Goal: Task Accomplishment & Management: Use online tool/utility

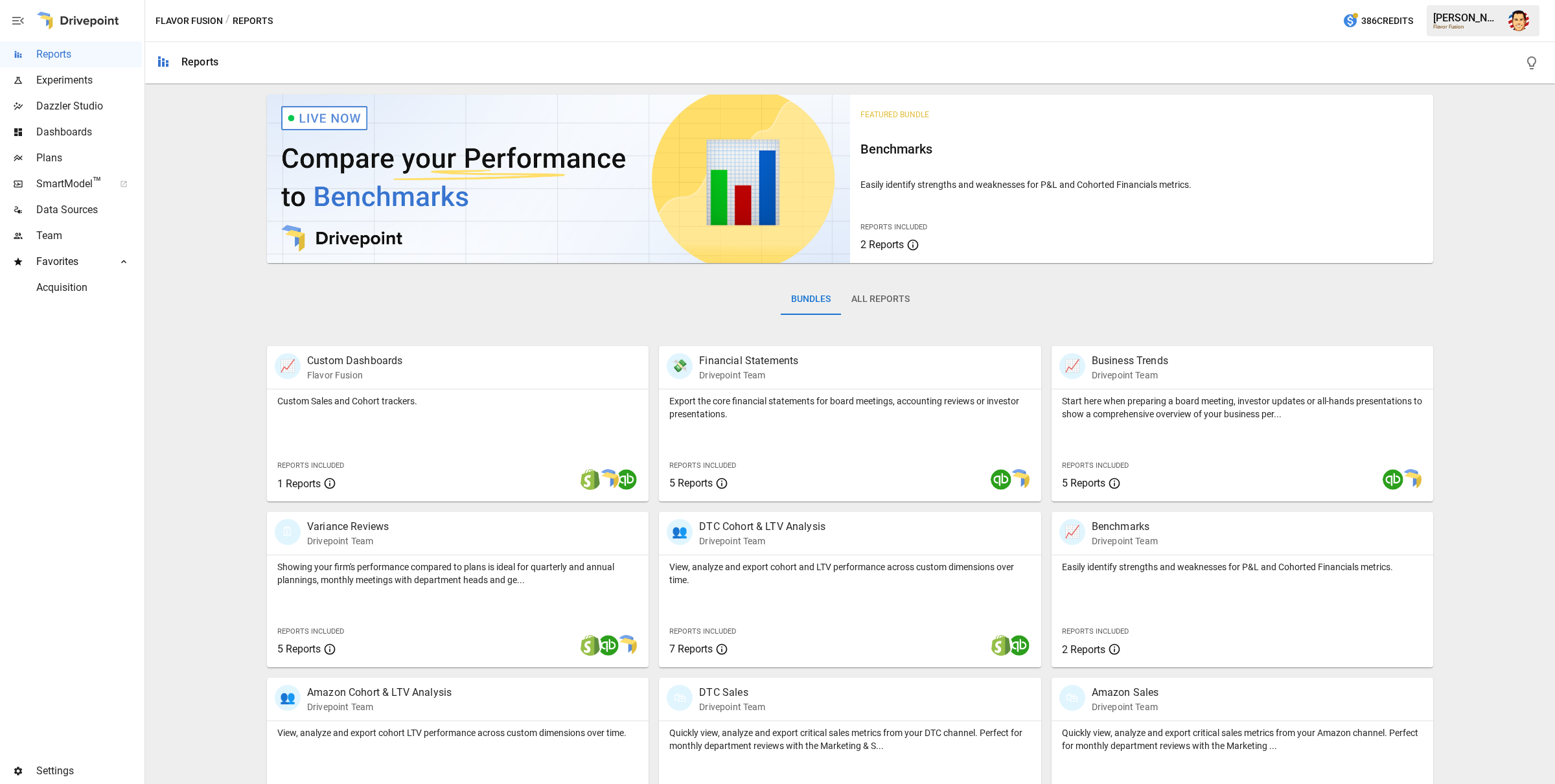
click at [242, 352] on div "Featured Bundle Benchmarks Easily identify strengths and weaknesses for P&L and…" at bounding box center [850, 627] width 1400 height 1075
click at [58, 155] on span "Plans" at bounding box center [89, 158] width 105 height 16
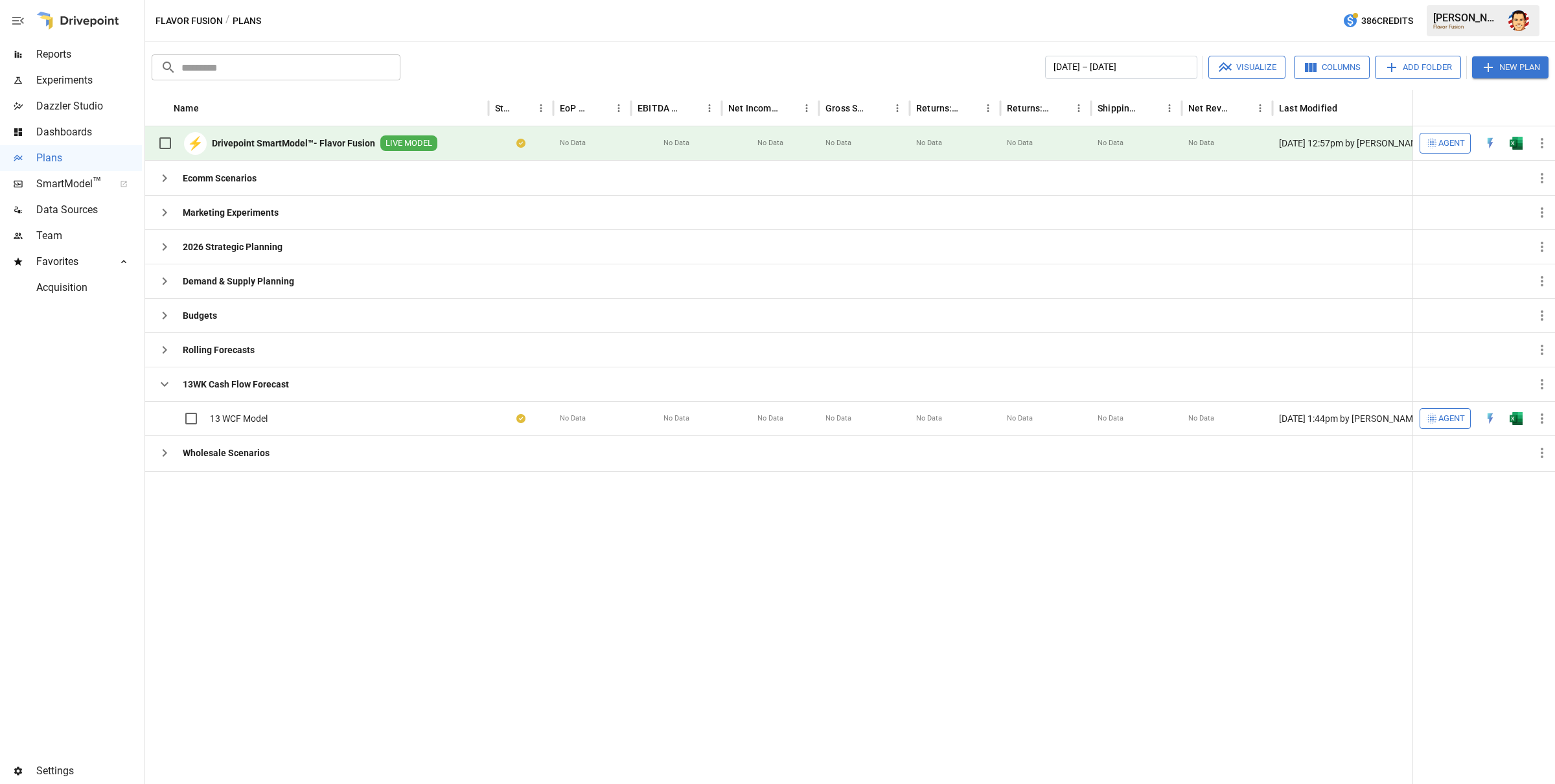
click at [1445, 140] on span "Agent" at bounding box center [1452, 144] width 26 height 15
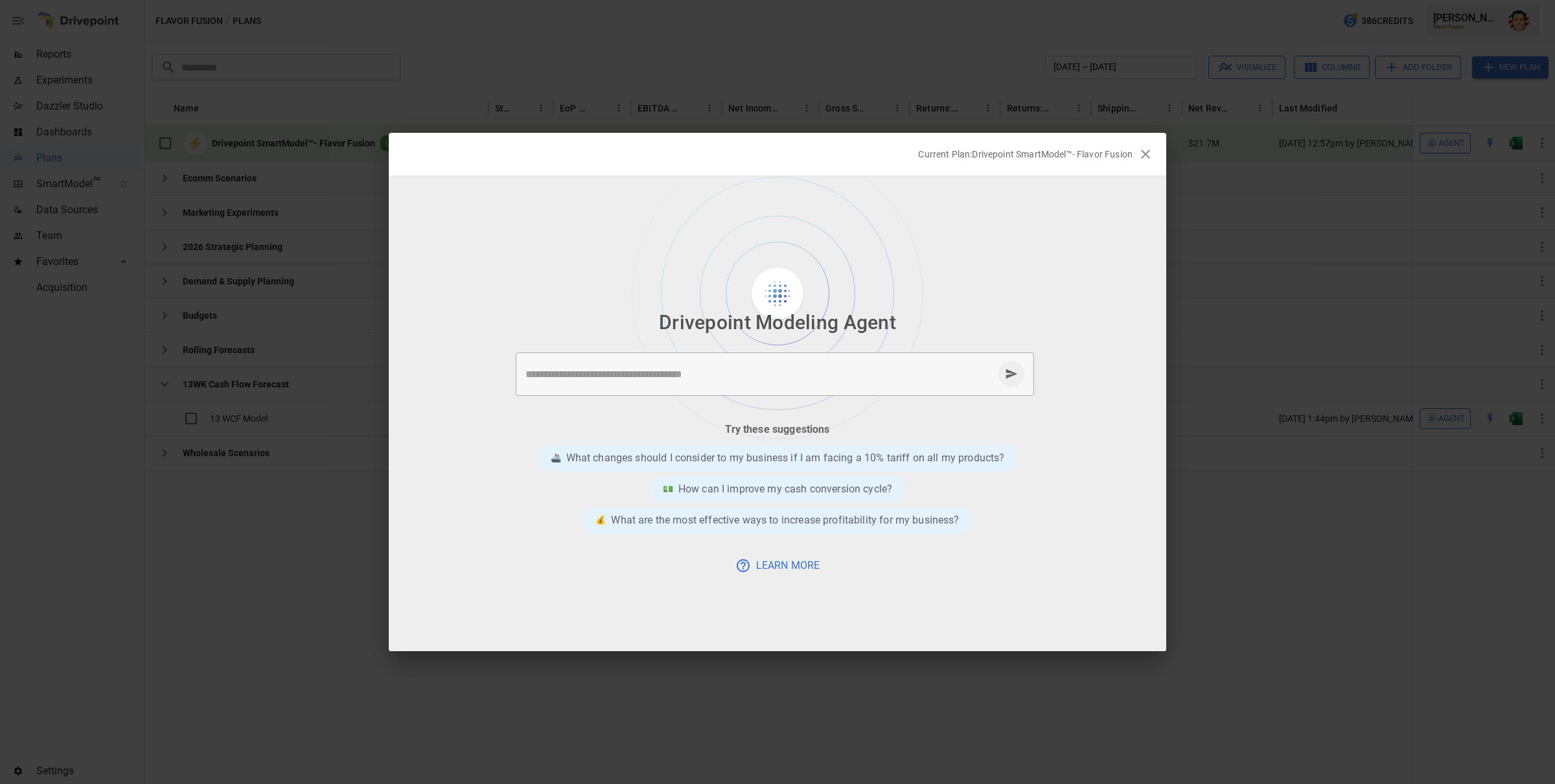
click at [1019, 293] on div at bounding box center [778, 294] width 778 height 16
click at [1037, 286] on div at bounding box center [778, 414] width 778 height 475
click at [1079, 283] on div at bounding box center [778, 414] width 778 height 475
click at [1098, 291] on div at bounding box center [778, 294] width 778 height 16
click at [929, 383] on div "* ​" at bounding box center [775, 374] width 518 height 43
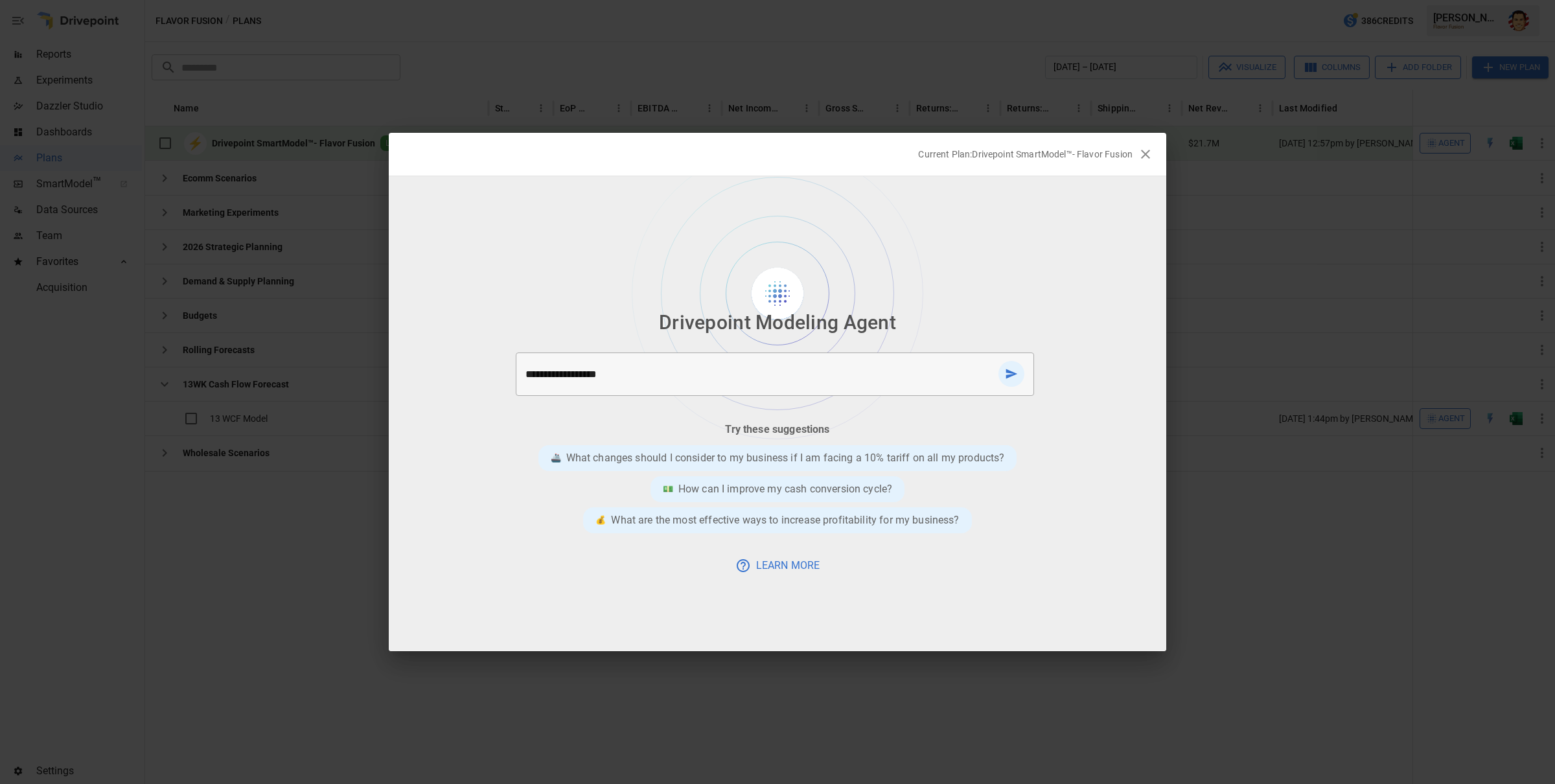
type textarea "**********"
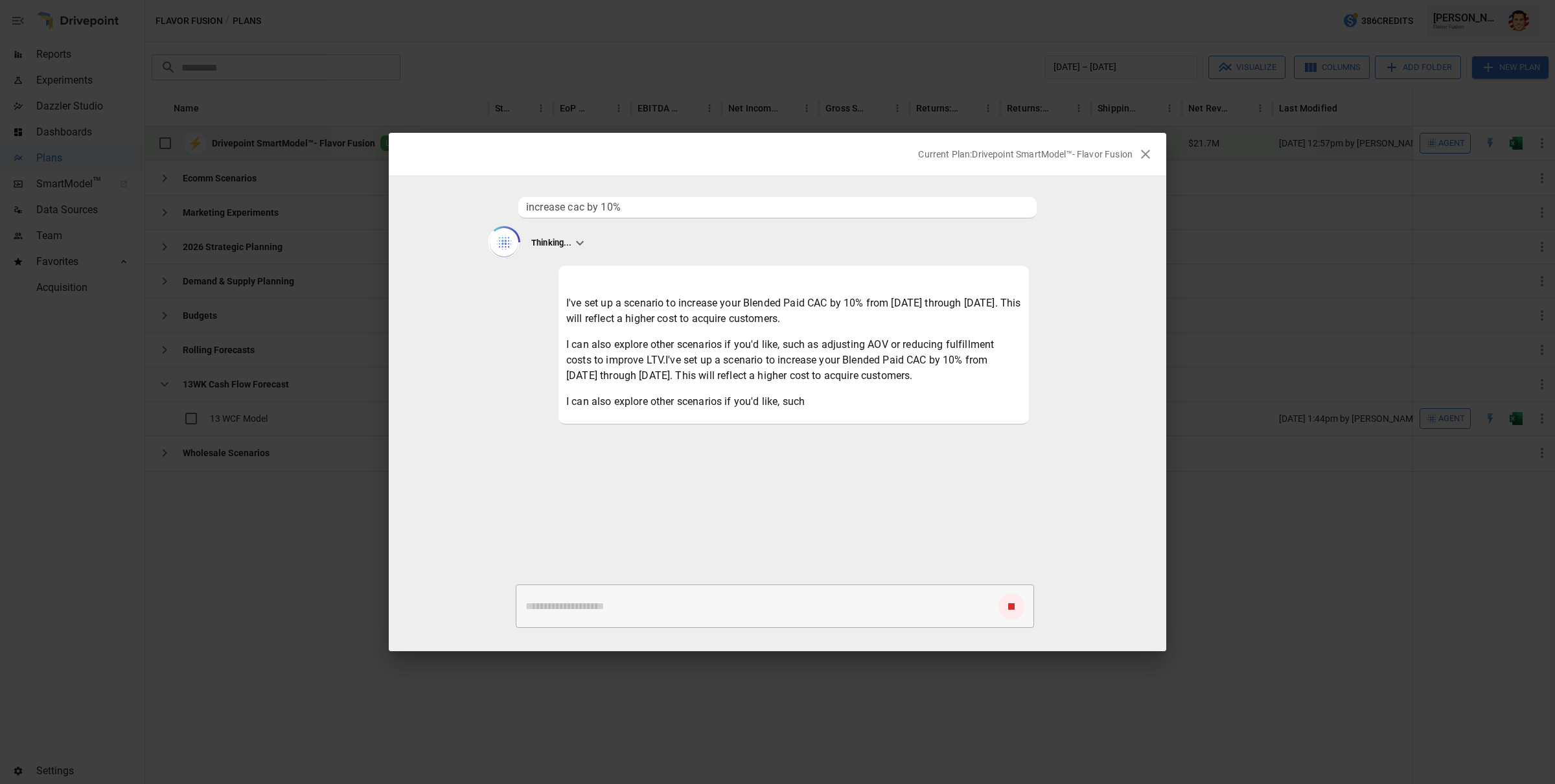
click at [574, 241] on icon at bounding box center [580, 243] width 16 height 16
click at [621, 239] on p "Thought for 11 seconds..." at bounding box center [578, 243] width 94 height 11
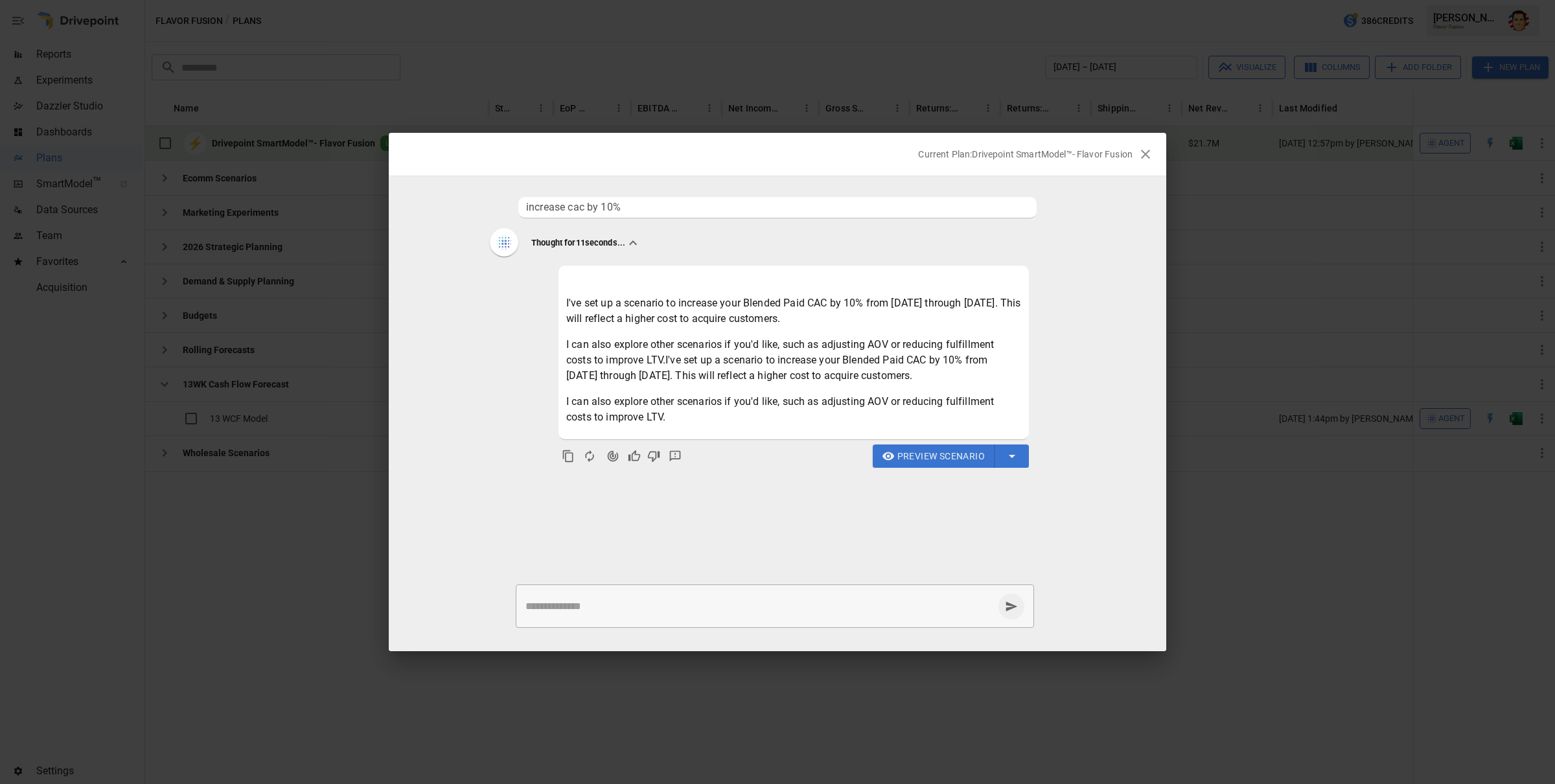
click at [636, 240] on icon at bounding box center [633, 243] width 16 height 16
click at [636, 244] on icon at bounding box center [633, 243] width 16 height 16
click at [615, 454] on icon "Agent Changes Data" at bounding box center [613, 456] width 13 height 13
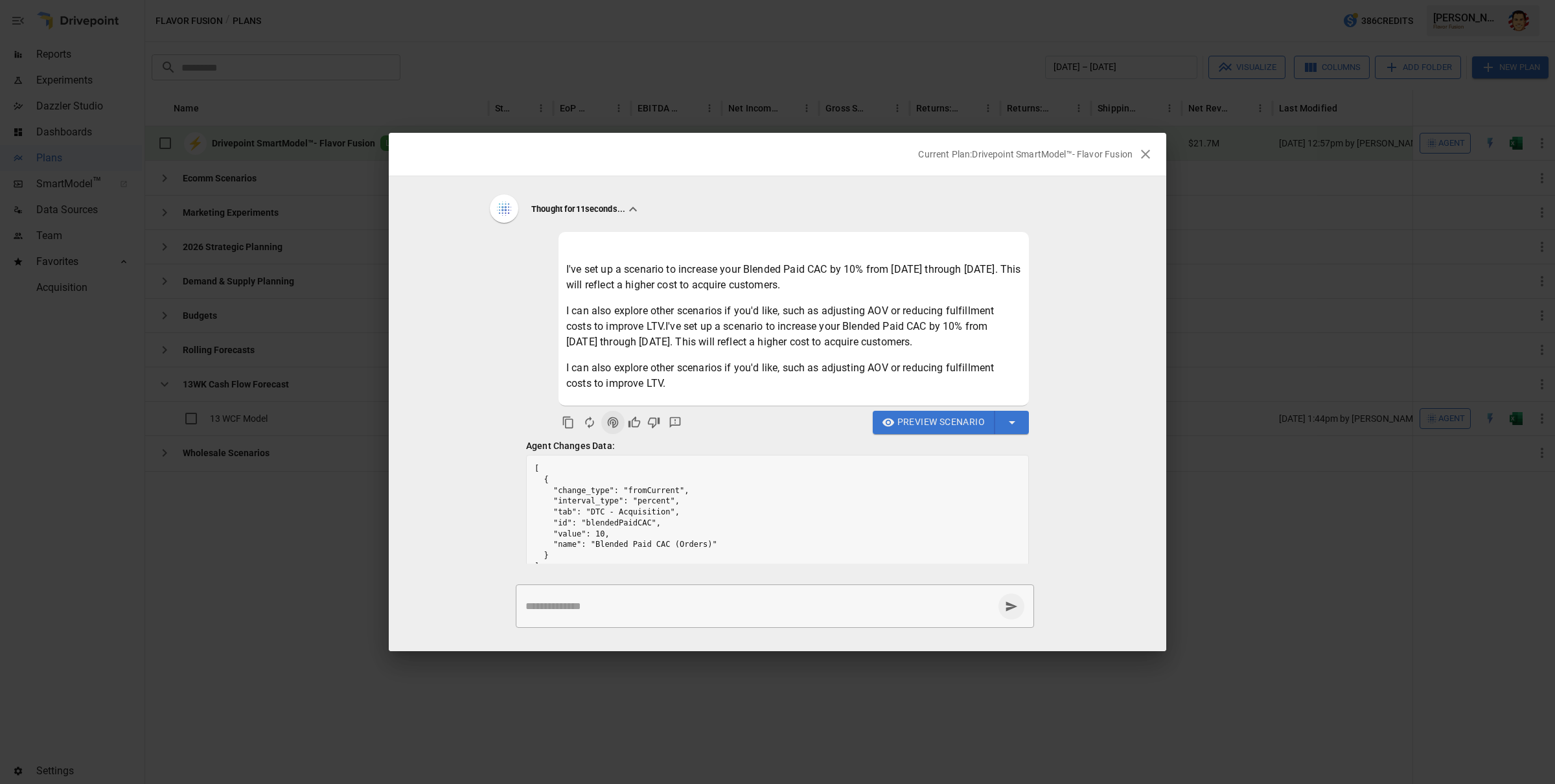
scroll to position [32, 0]
click at [919, 420] on span "Preview Scenario" at bounding box center [941, 423] width 87 height 16
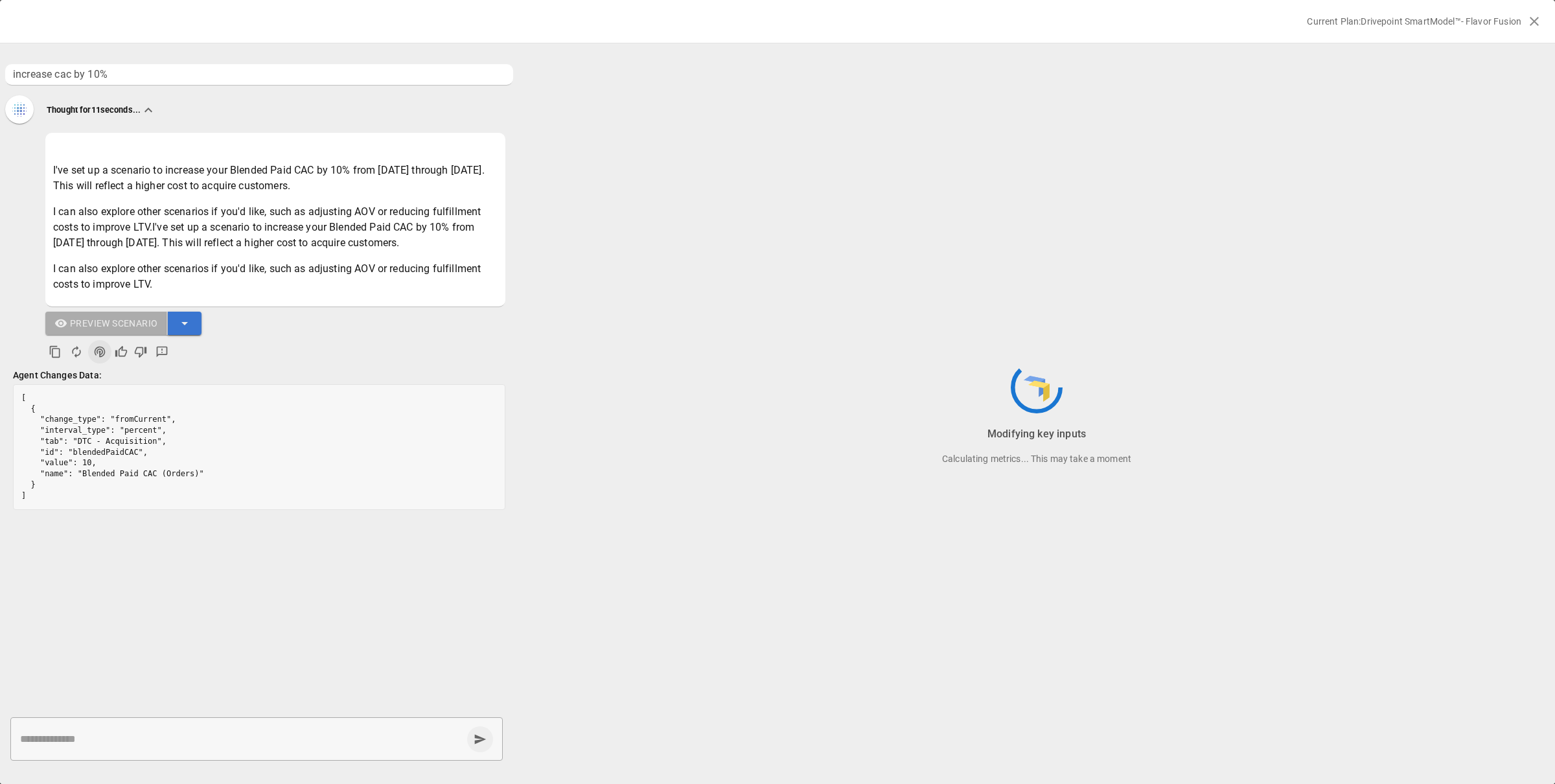
click at [182, 322] on icon "button" at bounding box center [184, 323] width 7 height 3
click at [258, 323] on div at bounding box center [778, 392] width 1555 height 784
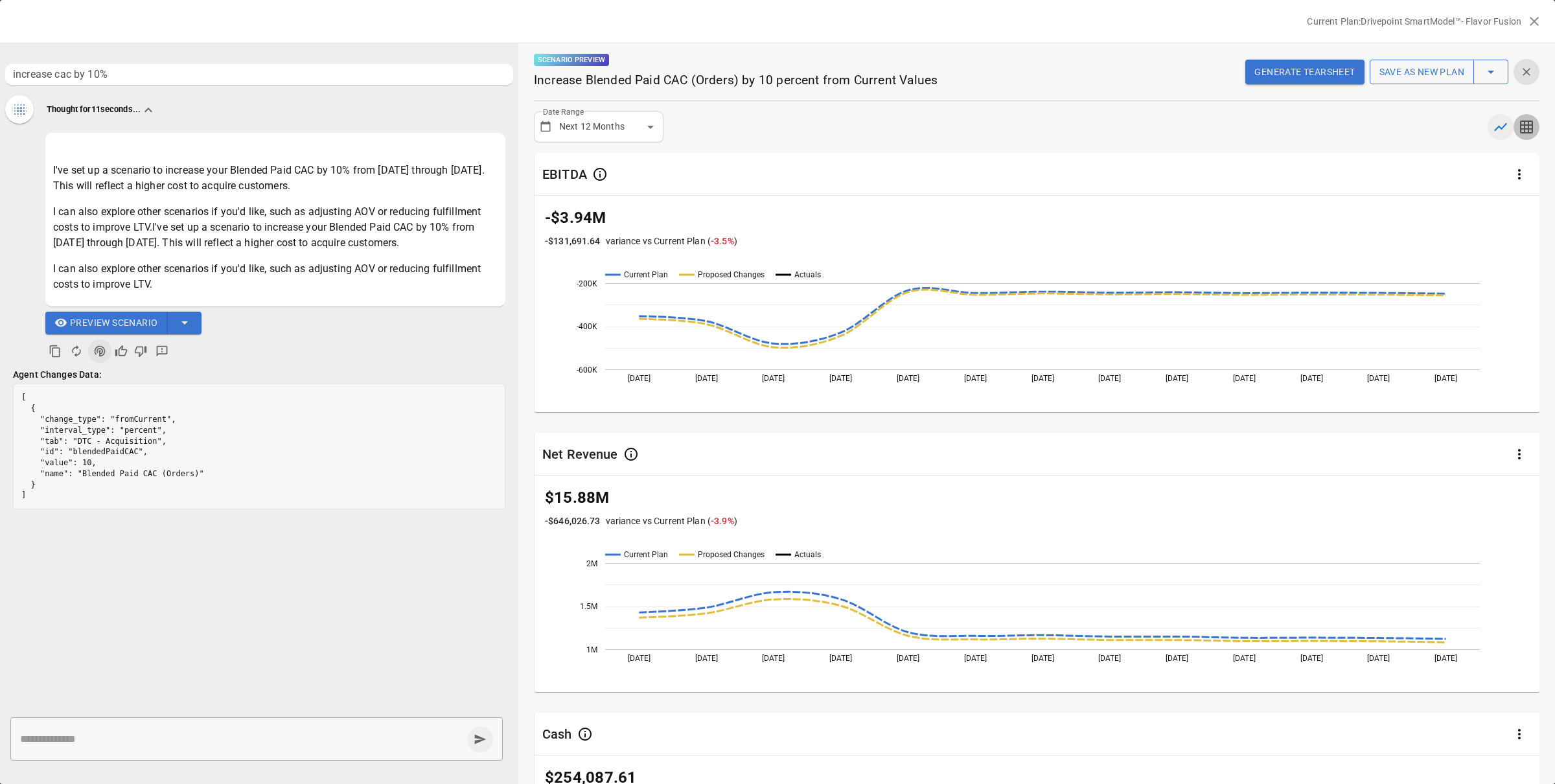
click at [1526, 128] on icon "button" at bounding box center [1527, 127] width 16 height 16
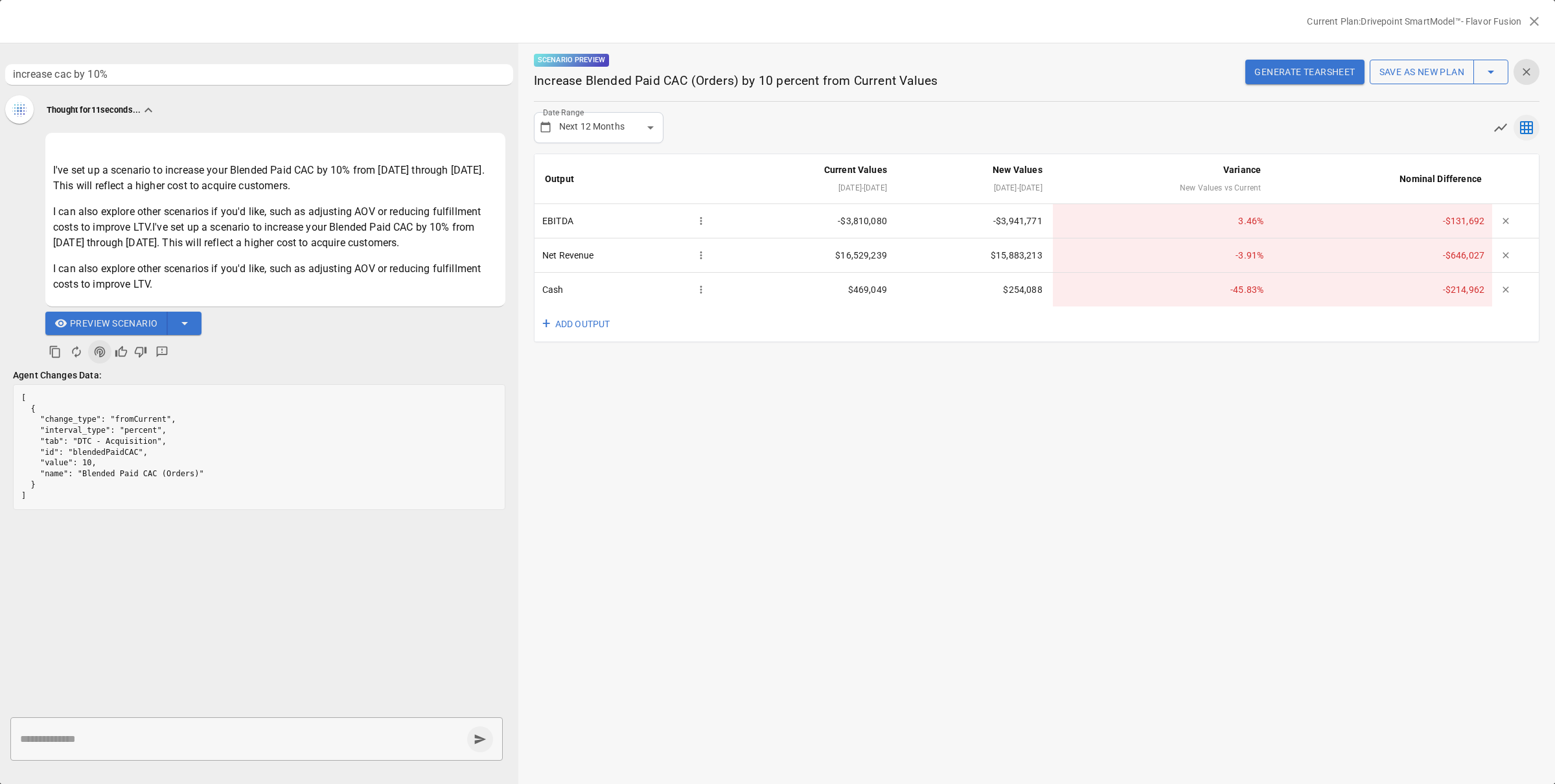
click at [1062, 110] on div "**********" at bounding box center [1036, 414] width 1037 height 741
click at [950, 102] on hr at bounding box center [1037, 102] width 1006 height 1
click at [235, 687] on ul "increase cac by 10% Thought for 11 seconds... I've set up a scenario to increas…" at bounding box center [259, 378] width 518 height 637
click at [254, 596] on ul "increase cac by 10% Thought for 11 seconds... I've set up a scenario to increas…" at bounding box center [259, 378] width 518 height 637
click at [168, 749] on div "* ​" at bounding box center [257, 739] width 493 height 43
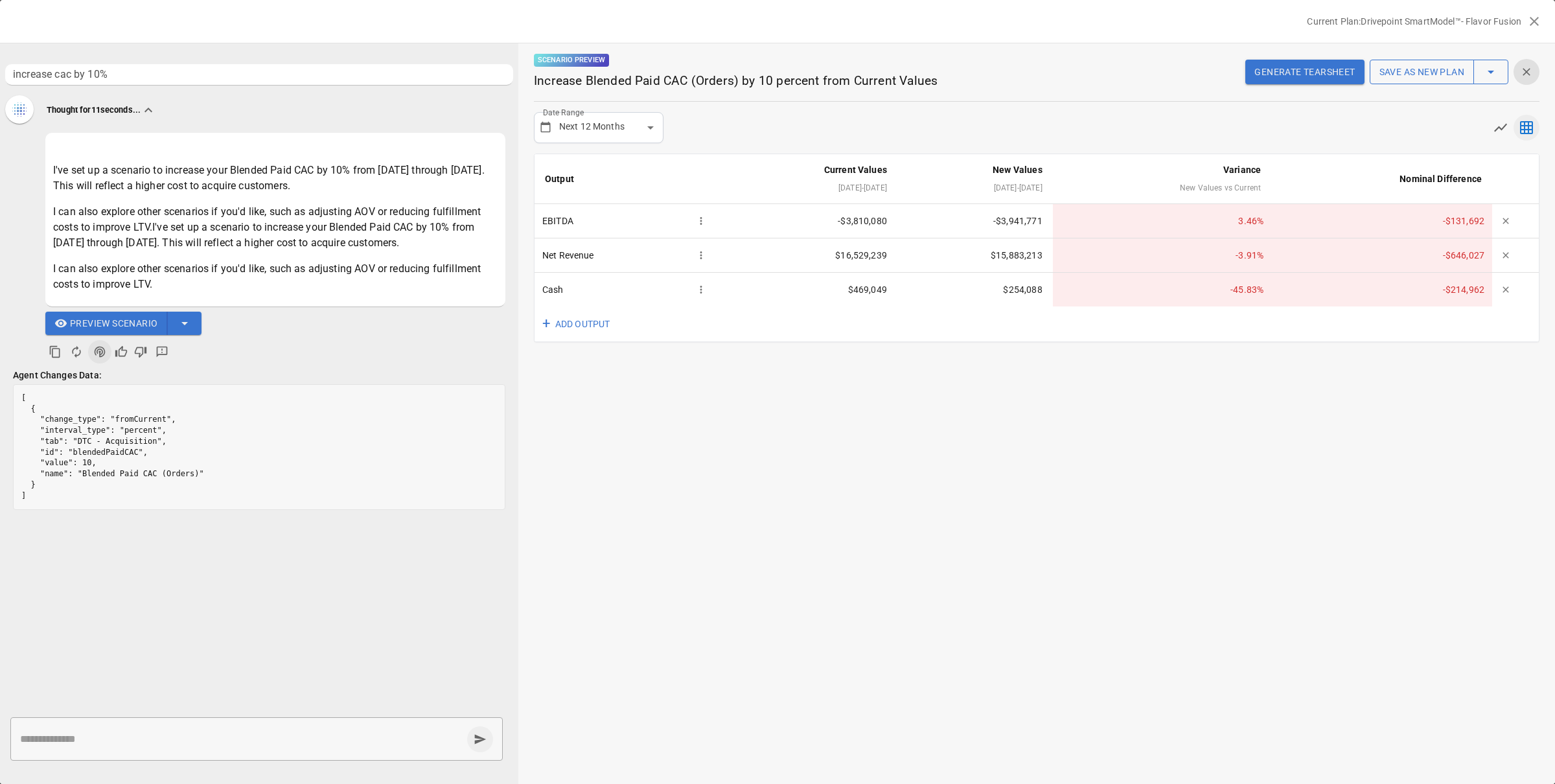
click at [333, 747] on div "* ​" at bounding box center [257, 739] width 493 height 43
click at [911, 316] on div "+ ADD OUTPUT" at bounding box center [1037, 324] width 1004 height 36
click at [1023, 213] on td "-$3,941,771" at bounding box center [975, 221] width 155 height 35
drag, startPoint x: 1098, startPoint y: 186, endPoint x: 1284, endPoint y: 205, distance: 187.0
click at [1098, 186] on div "New Values vs Current" at bounding box center [1162, 188] width 197 height 16
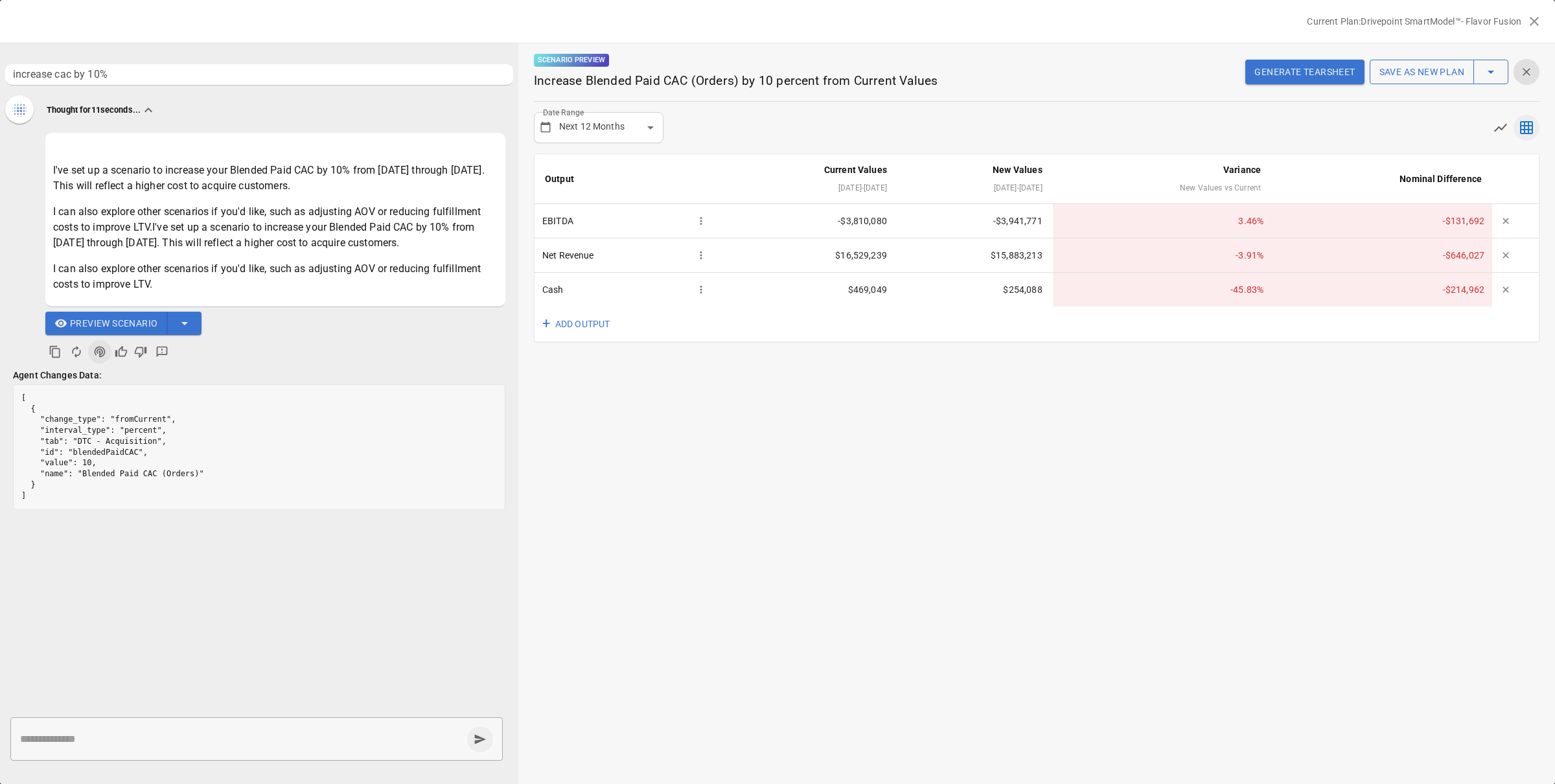
click at [1458, 290] on td "-$214,962" at bounding box center [1382, 290] width 221 height 34
click at [1466, 256] on td "-$646,027" at bounding box center [1382, 256] width 221 height 35
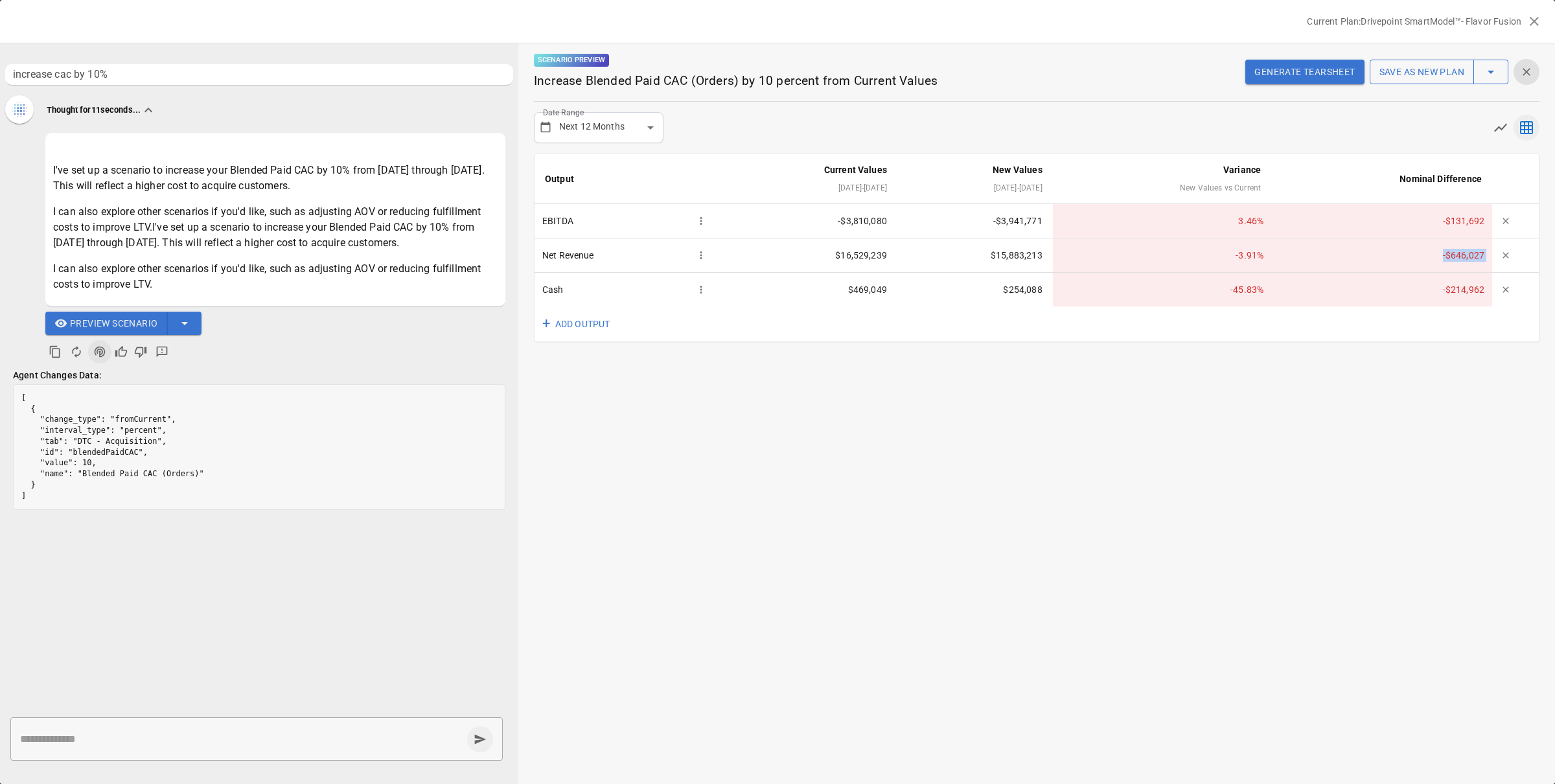
click at [1466, 256] on td "-$646,027" at bounding box center [1382, 256] width 221 height 35
click at [1420, 244] on td "-$646,027" at bounding box center [1382, 256] width 221 height 35
click at [1394, 224] on td "-$131,692" at bounding box center [1382, 221] width 221 height 35
click at [1374, 199] on th "Nominal Difference" at bounding box center [1382, 179] width 221 height 50
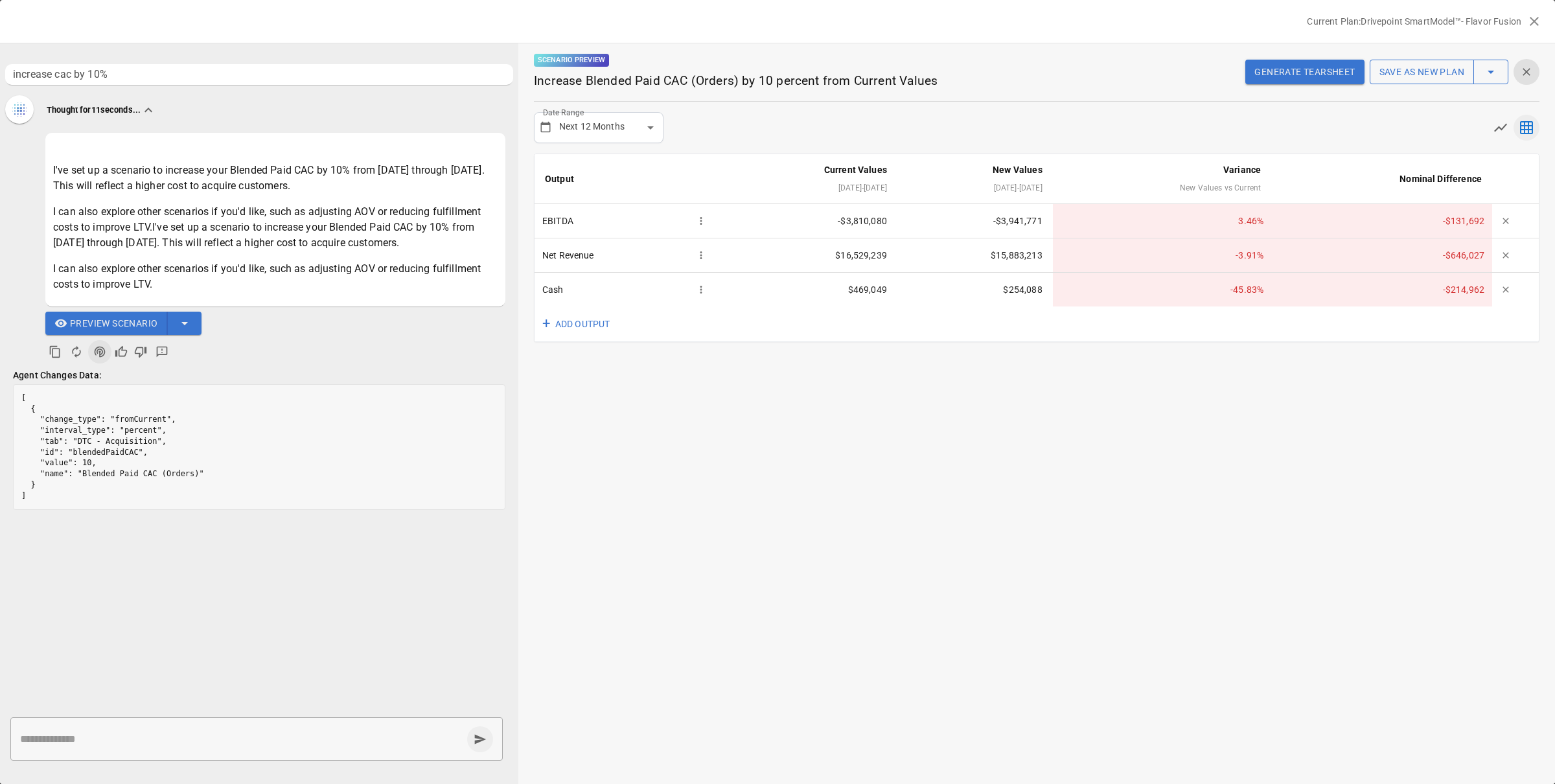
click at [1387, 225] on td "-$131,692" at bounding box center [1382, 221] width 221 height 35
click at [225, 743] on textarea at bounding box center [241, 739] width 442 height 15
type textarea "**********"
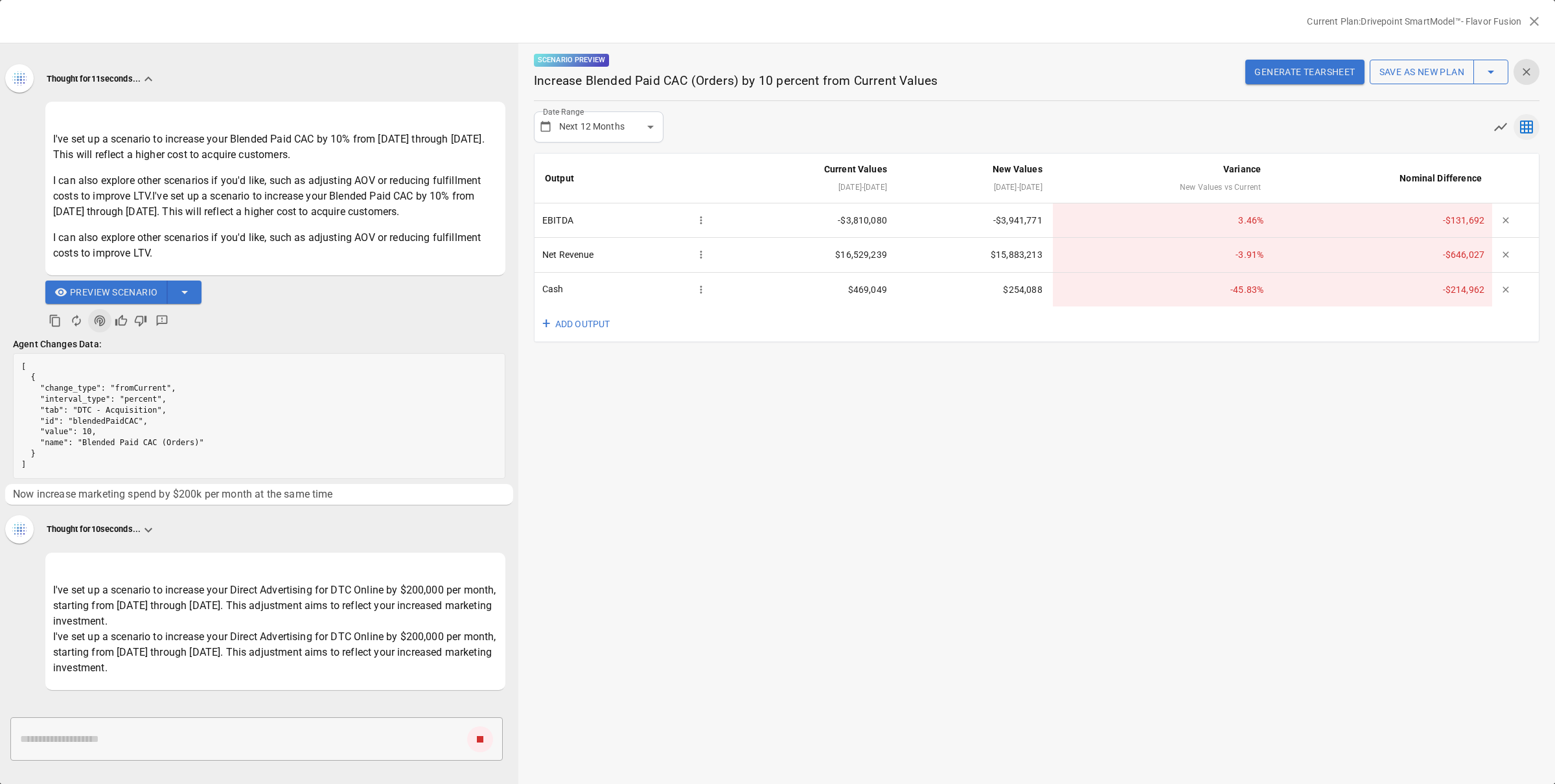
scroll to position [86, 0]
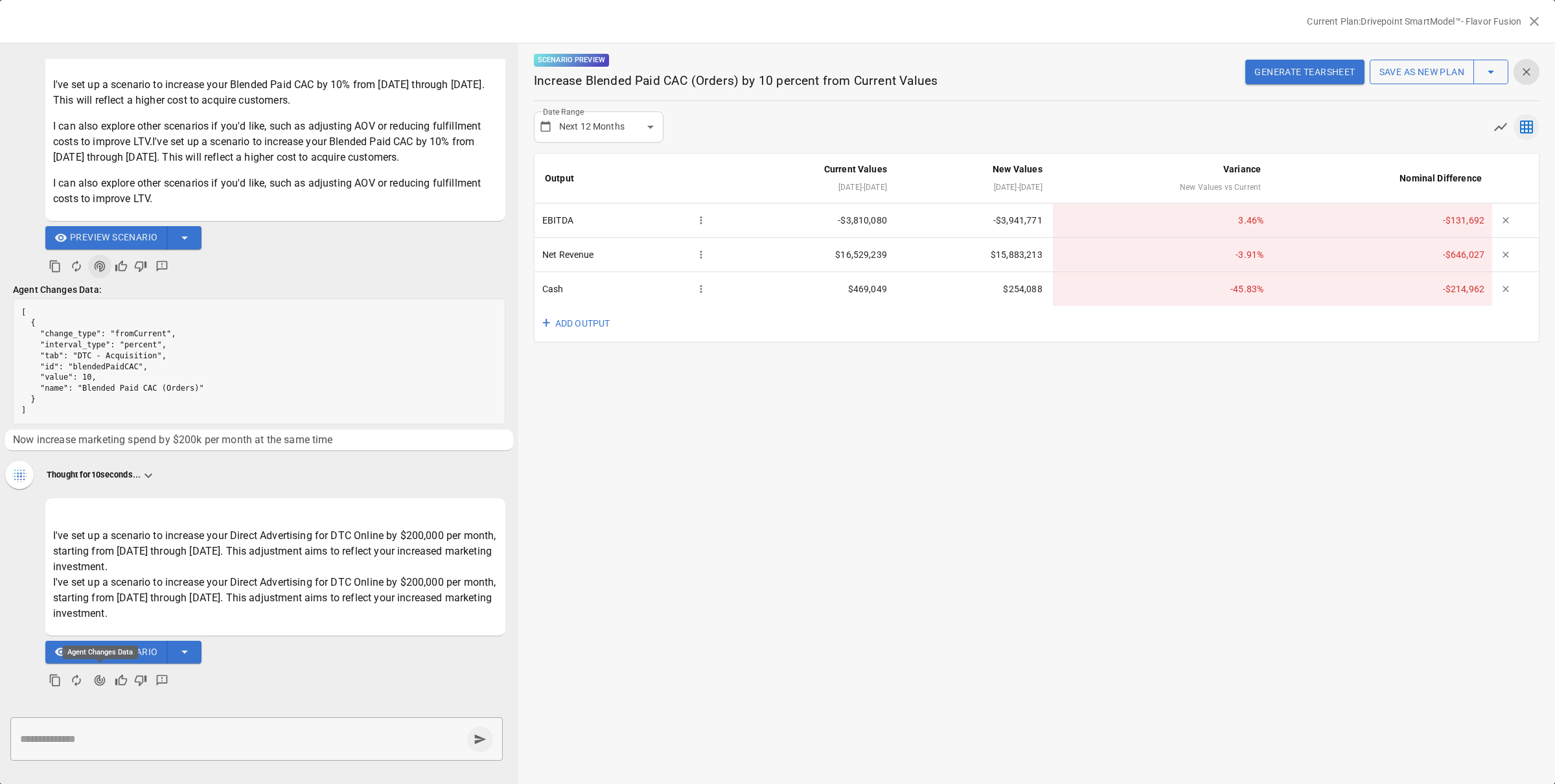
click at [97, 677] on icon "Agent Changes Data" at bounding box center [100, 681] width 13 height 13
click at [102, 683] on icon "Agent Changes Data" at bounding box center [100, 681] width 13 height 13
click at [96, 679] on icon "Agent Changes Data" at bounding box center [100, 681] width 13 height 13
drag, startPoint x: 171, startPoint y: 700, endPoint x: 139, endPoint y: 695, distance: 32.4
click at [171, 700] on div "increase cac by 10% Thought for 11 seconds... I've set up a scenario to increas…" at bounding box center [259, 381] width 518 height 643
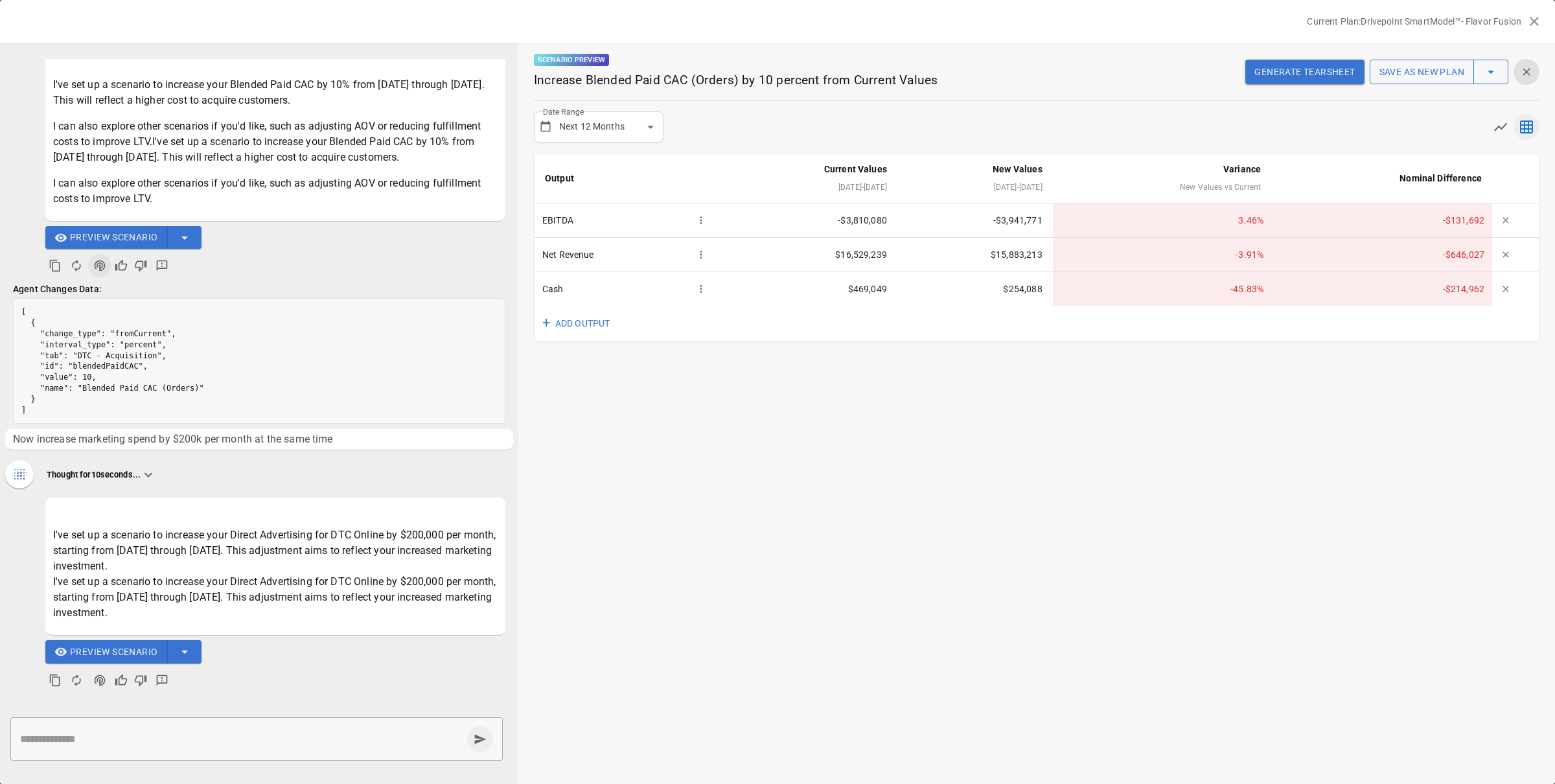
click at [97, 679] on icon "Agent Changes Data" at bounding box center [101, 681] width 11 height 11
click at [95, 681] on icon "Agent Changes Data" at bounding box center [101, 681] width 11 height 11
drag, startPoint x: 238, startPoint y: 682, endPoint x: 181, endPoint y: 667, distance: 58.9
click at [238, 682] on div "Preview Scenario" at bounding box center [259, 666] width 493 height 52
click at [134, 652] on span "Preview Scenario" at bounding box center [113, 651] width 87 height 16
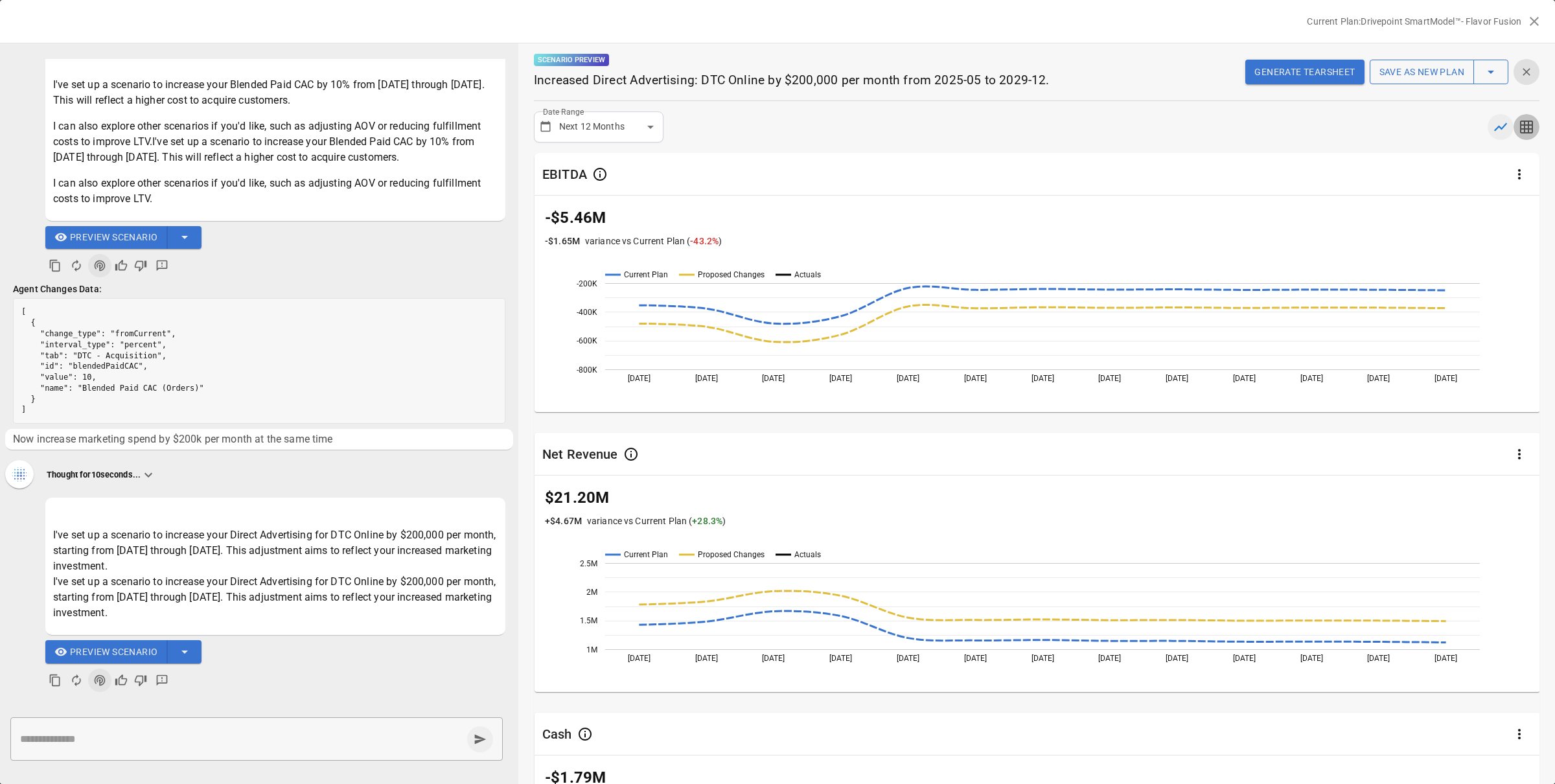
click at [1524, 127] on icon "button" at bounding box center [1527, 127] width 13 height 13
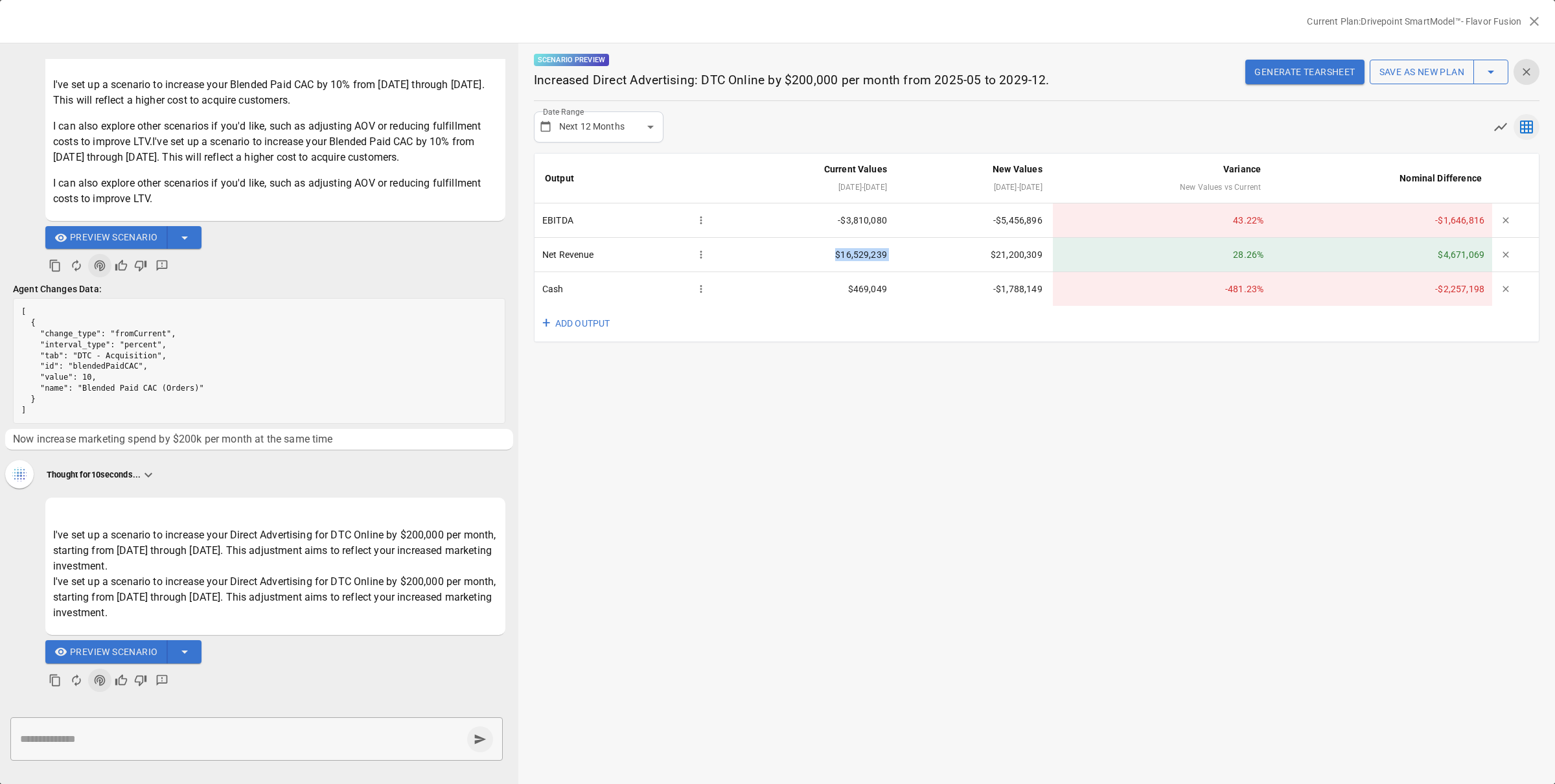
drag, startPoint x: 834, startPoint y: 256, endPoint x: 946, endPoint y: 252, distance: 112.1
click at [946, 252] on tr "Net Revenue $16,529,239 $21,200,309 28.26 % $4,671,069" at bounding box center [1037, 255] width 1004 height 35
click at [956, 252] on td "$21,200,309" at bounding box center [975, 255] width 155 height 35
drag, startPoint x: 1020, startPoint y: 259, endPoint x: 1076, endPoint y: 259, distance: 56.0
click at [1053, 259] on td "$21,200,309" at bounding box center [975, 255] width 155 height 35
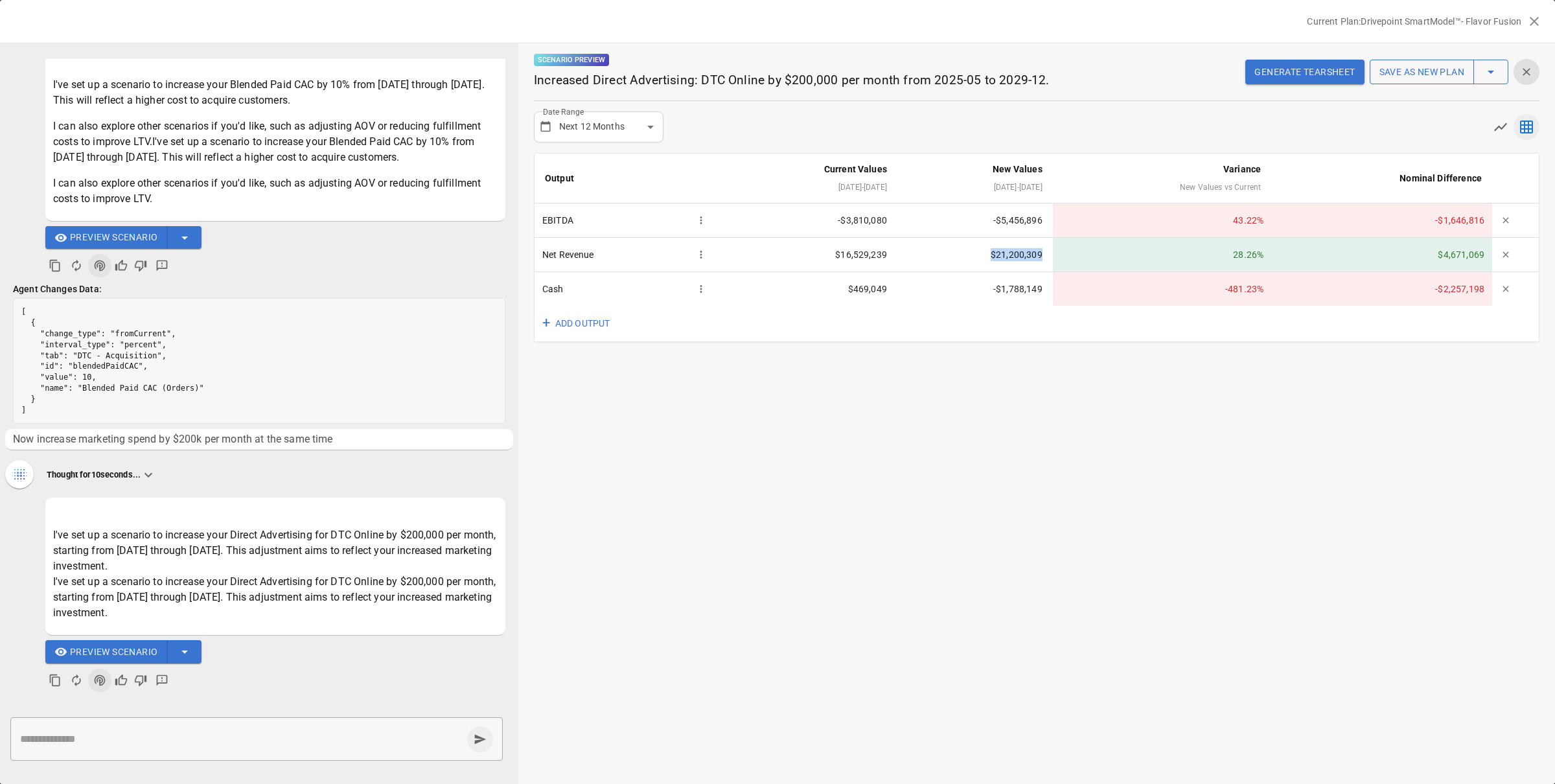
click at [1053, 259] on td "$21,200,309" at bounding box center [975, 255] width 155 height 35
click at [1503, 128] on icon "button" at bounding box center [1500, 127] width 16 height 16
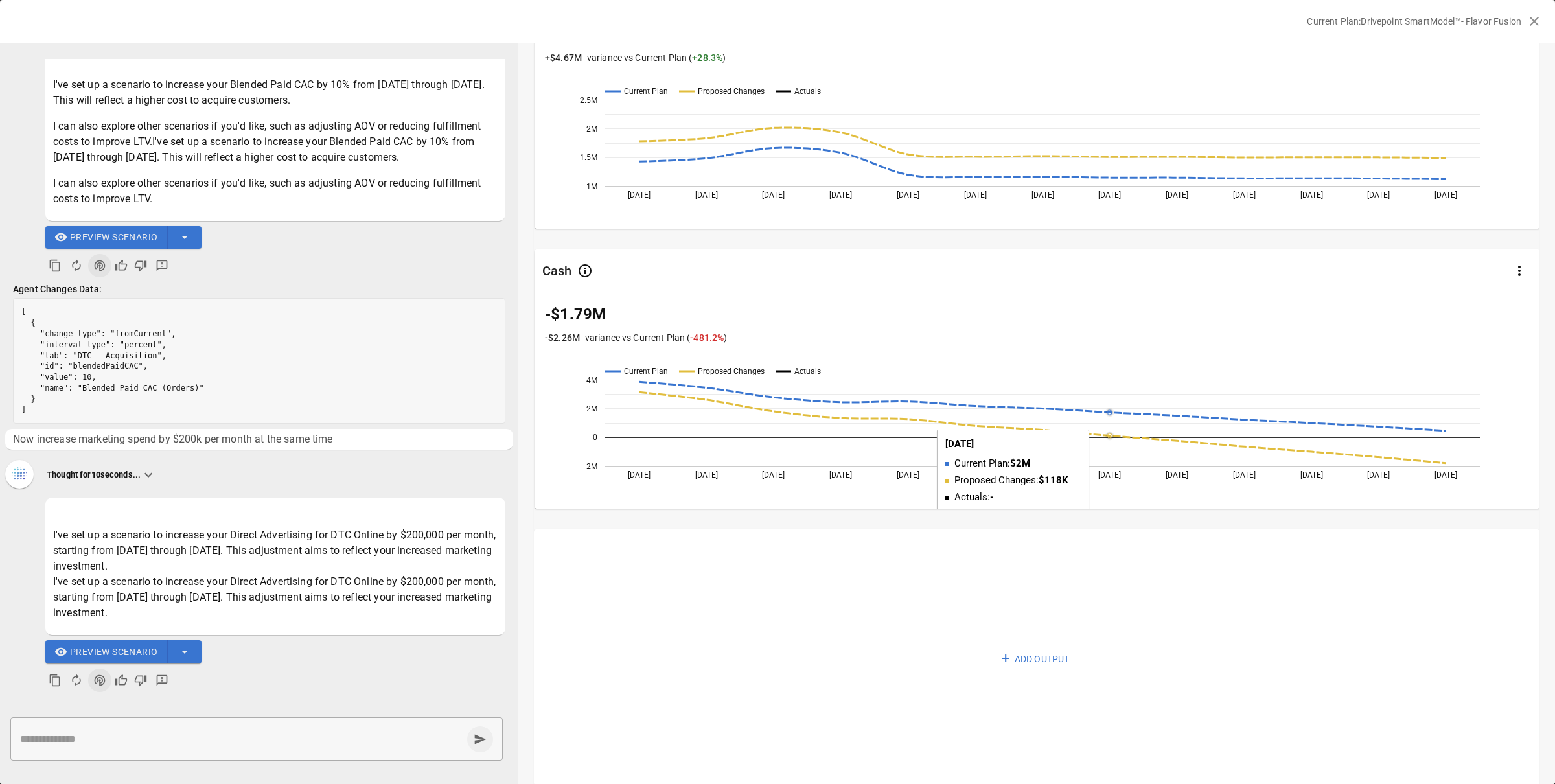
scroll to position [483, 0]
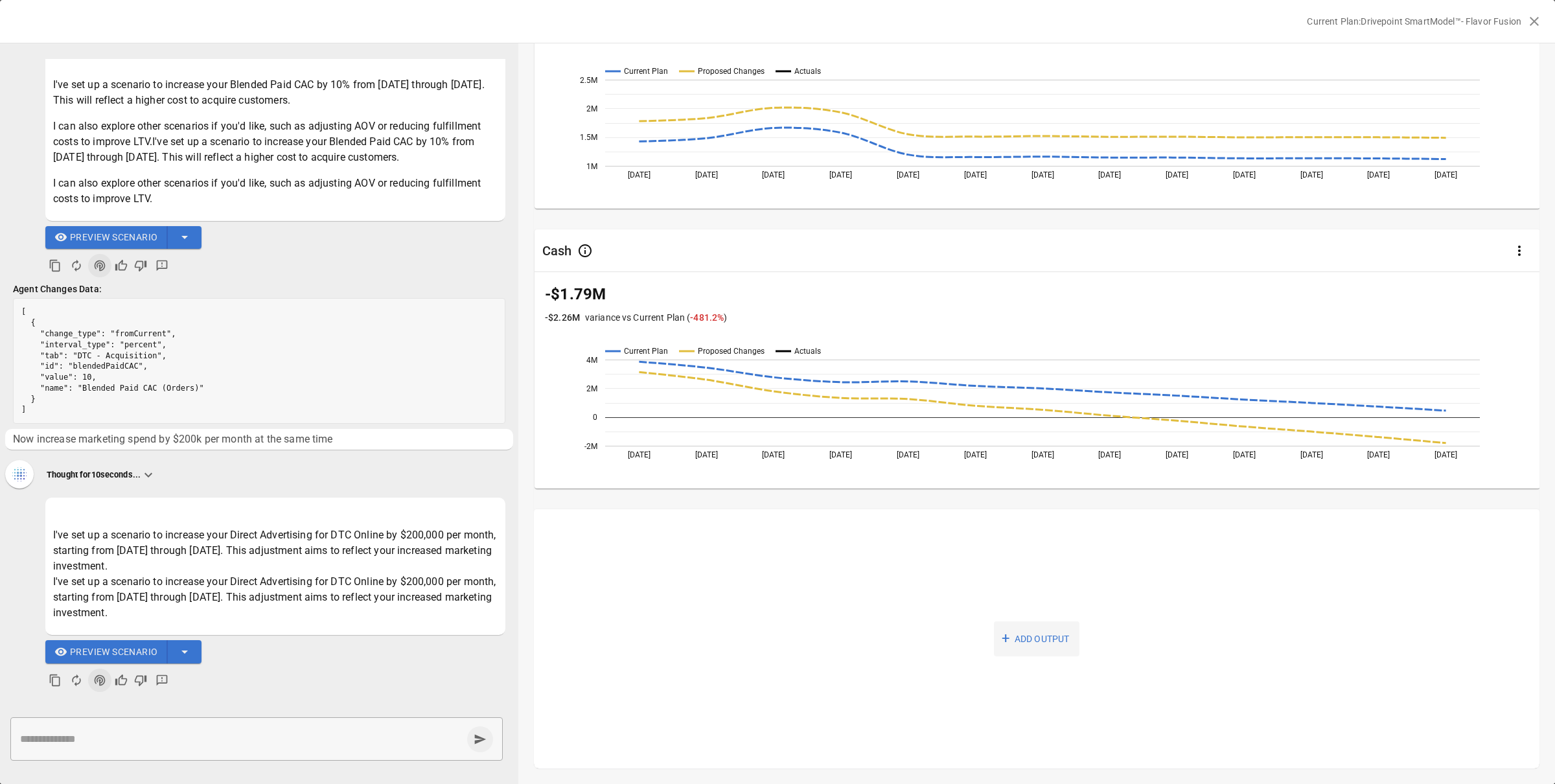
click at [1051, 643] on button "+ ADD OUTPUT" at bounding box center [1036, 639] width 86 height 36
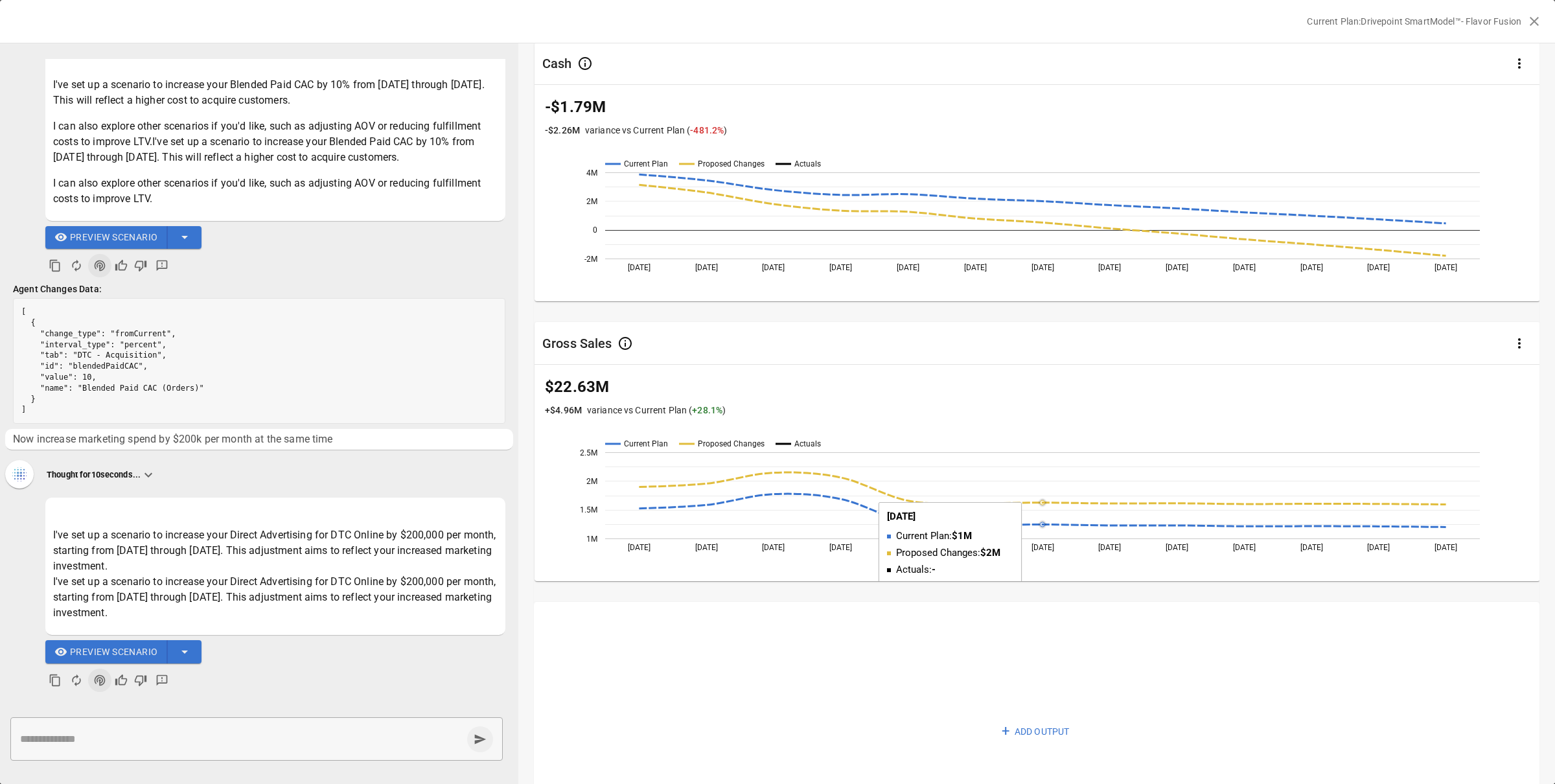
scroll to position [685, 0]
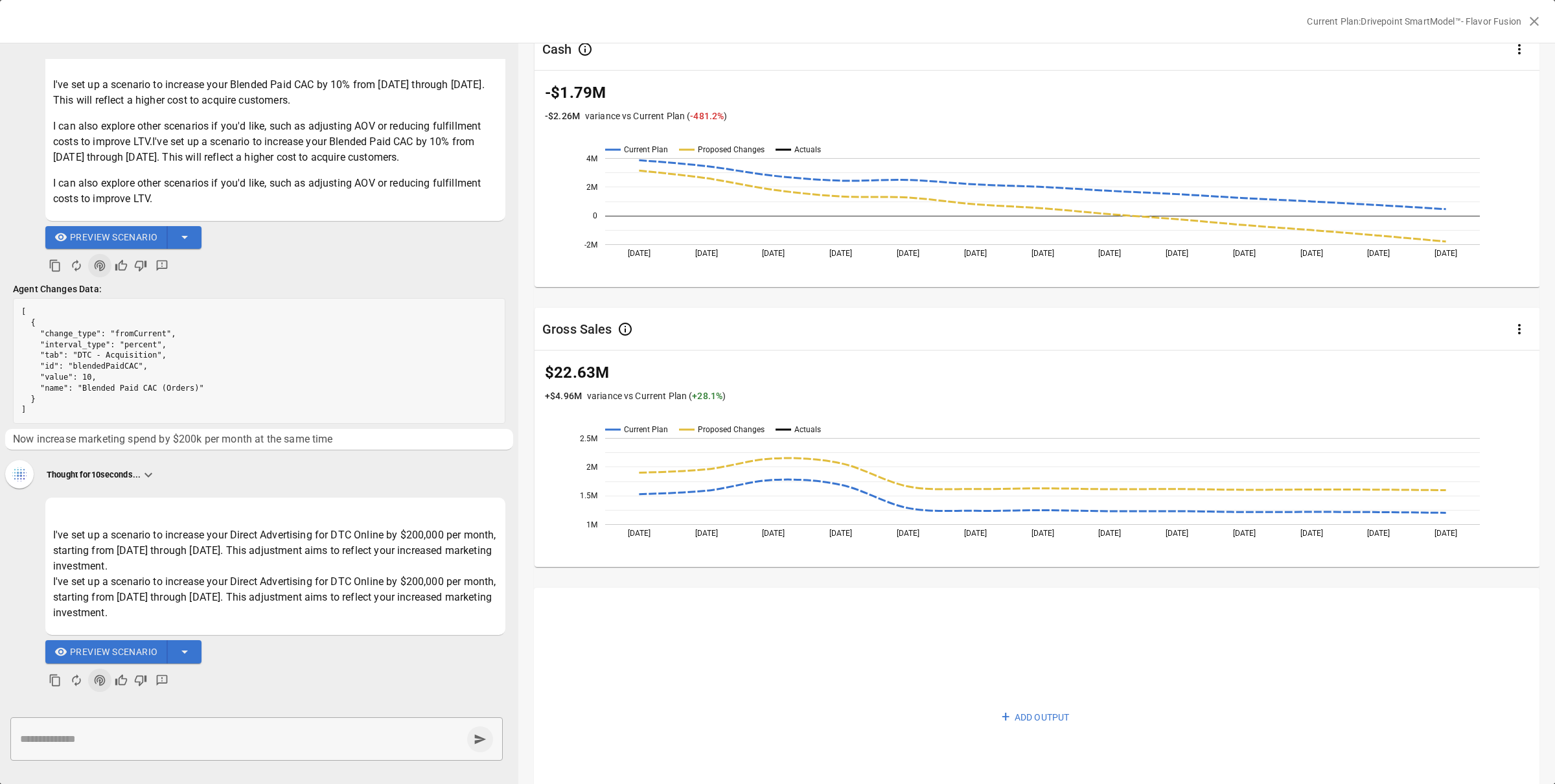
click at [1520, 326] on icon "button" at bounding box center [1519, 329] width 16 height 16
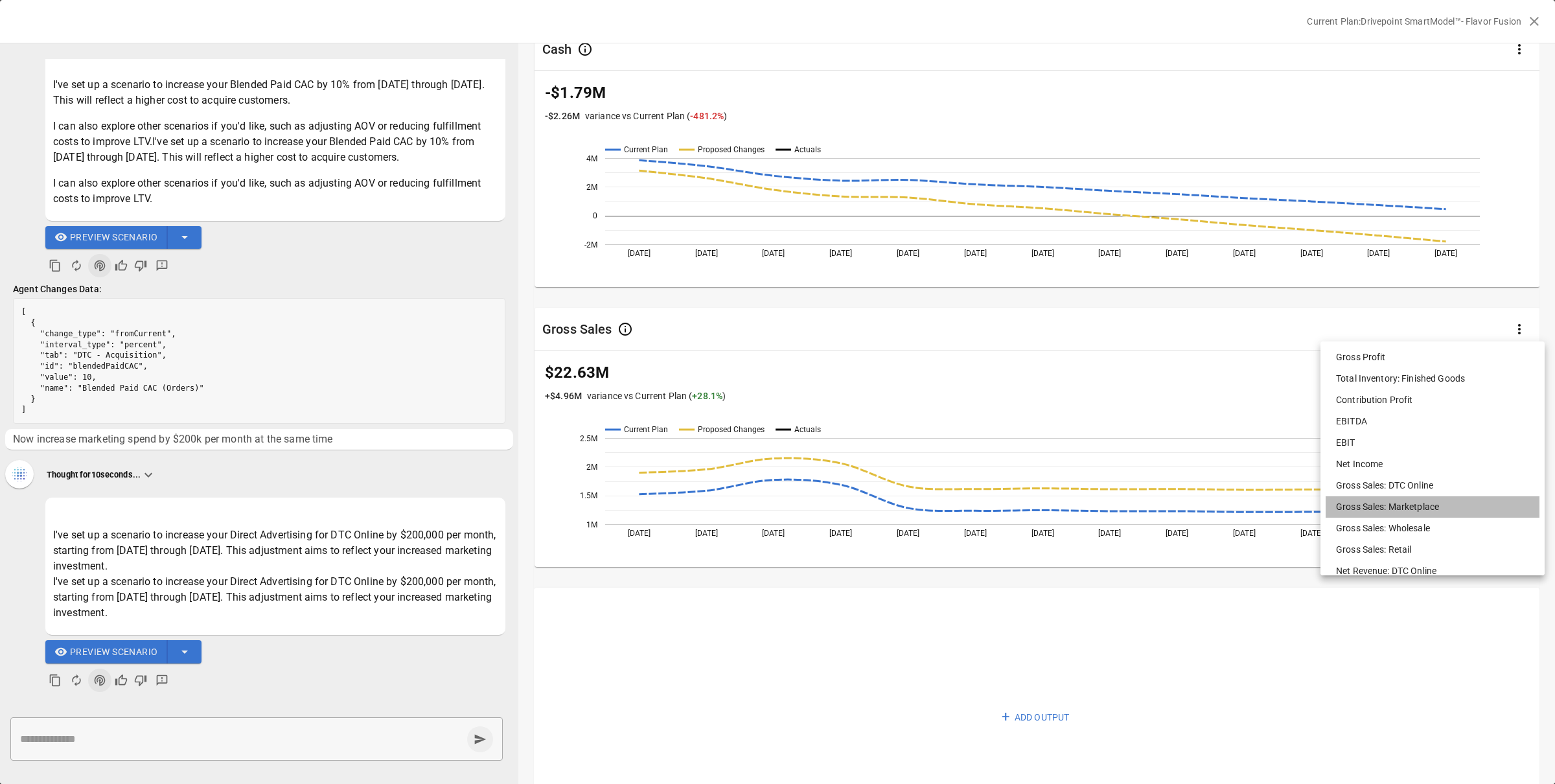
scroll to position [96, 0]
click at [1394, 504] on li "Gross Sales: Marketplace" at bounding box center [1432, 506] width 213 height 22
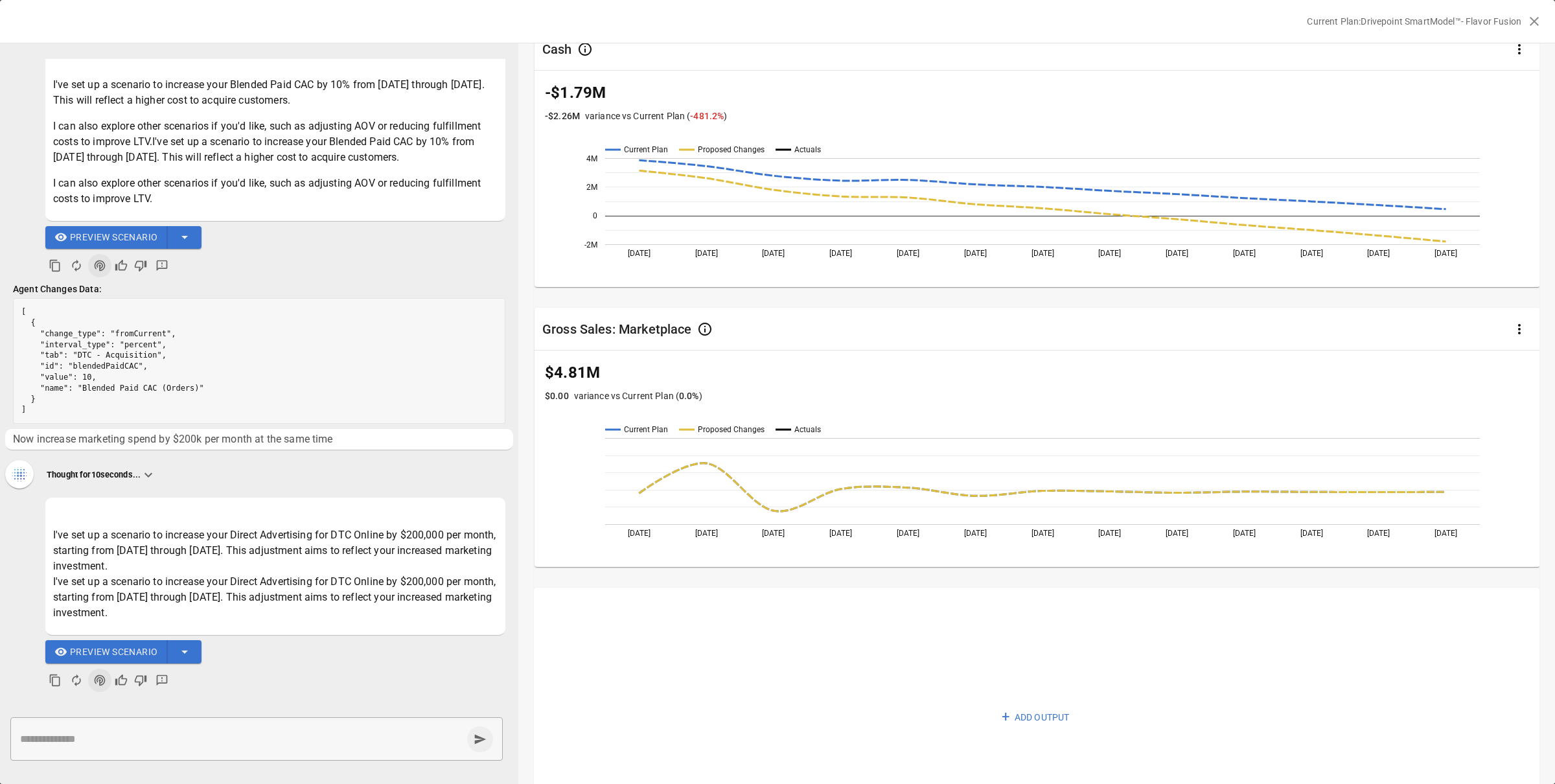
click at [1517, 333] on icon "button" at bounding box center [1519, 329] width 16 height 16
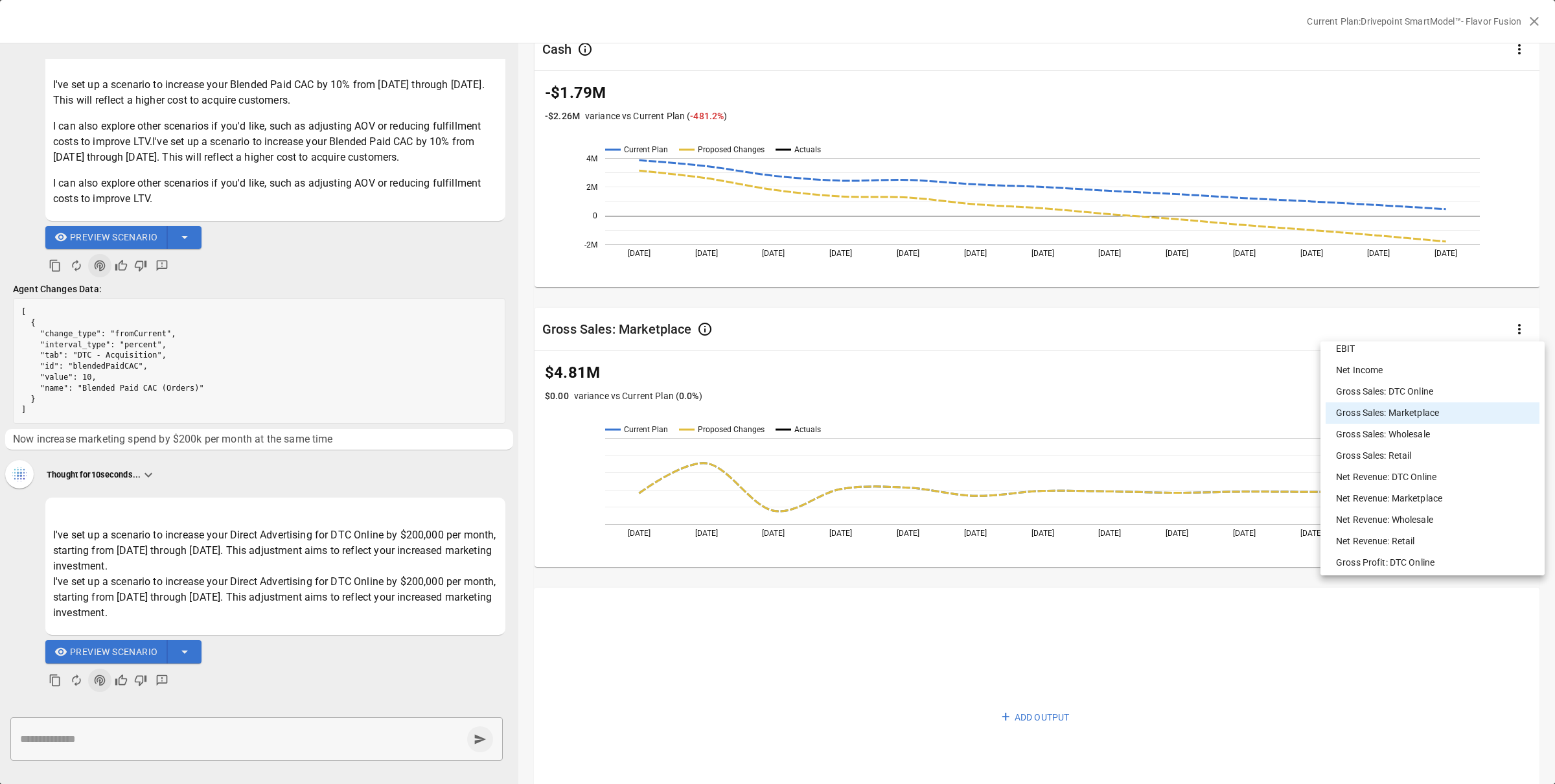
scroll to position [205, 0]
click at [1415, 379] on li "Gross Sales: DTC Online" at bounding box center [1432, 376] width 213 height 22
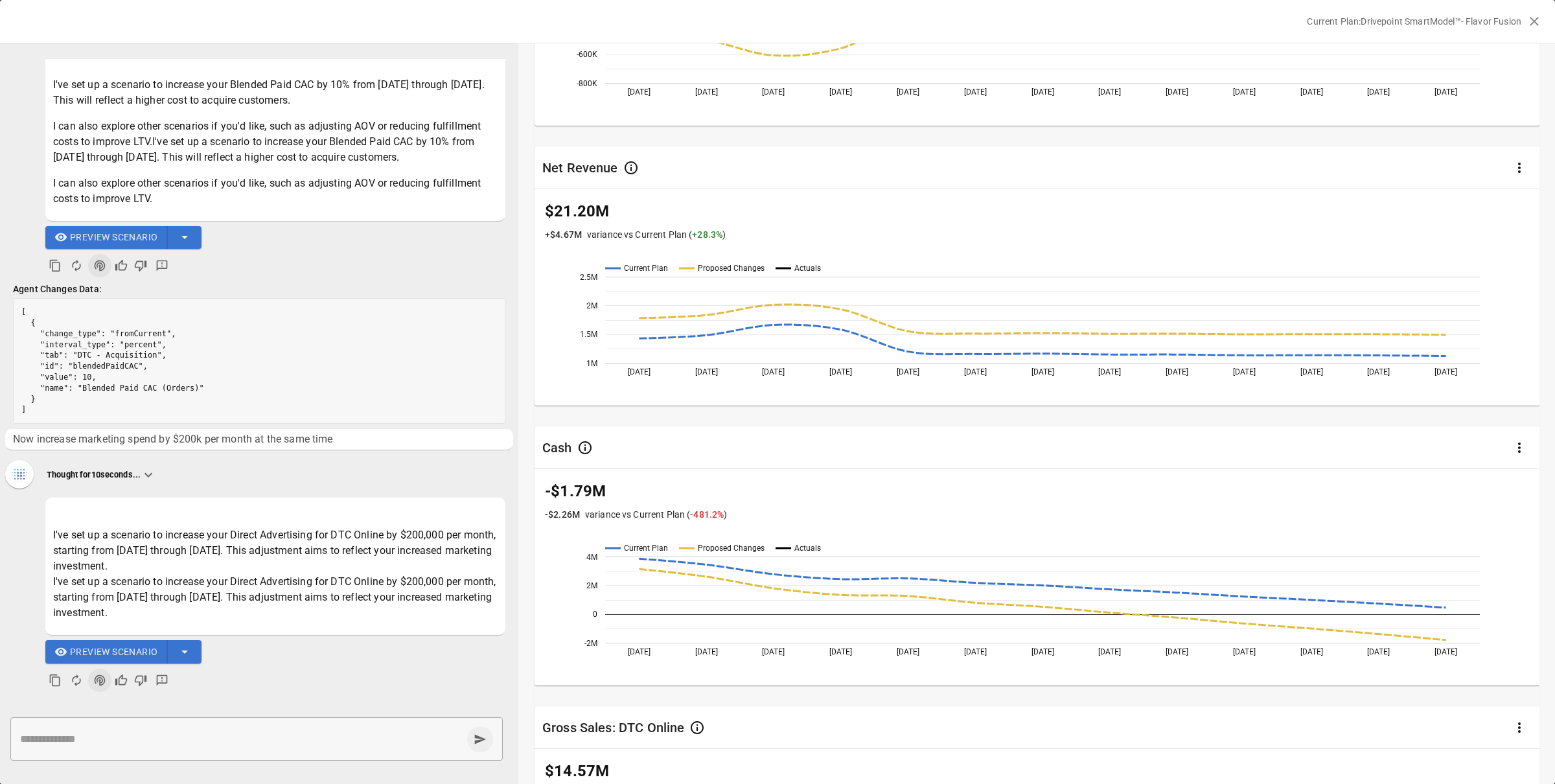
scroll to position [287, 0]
click at [292, 740] on textarea at bounding box center [241, 739] width 442 height 15
type textarea "**********"
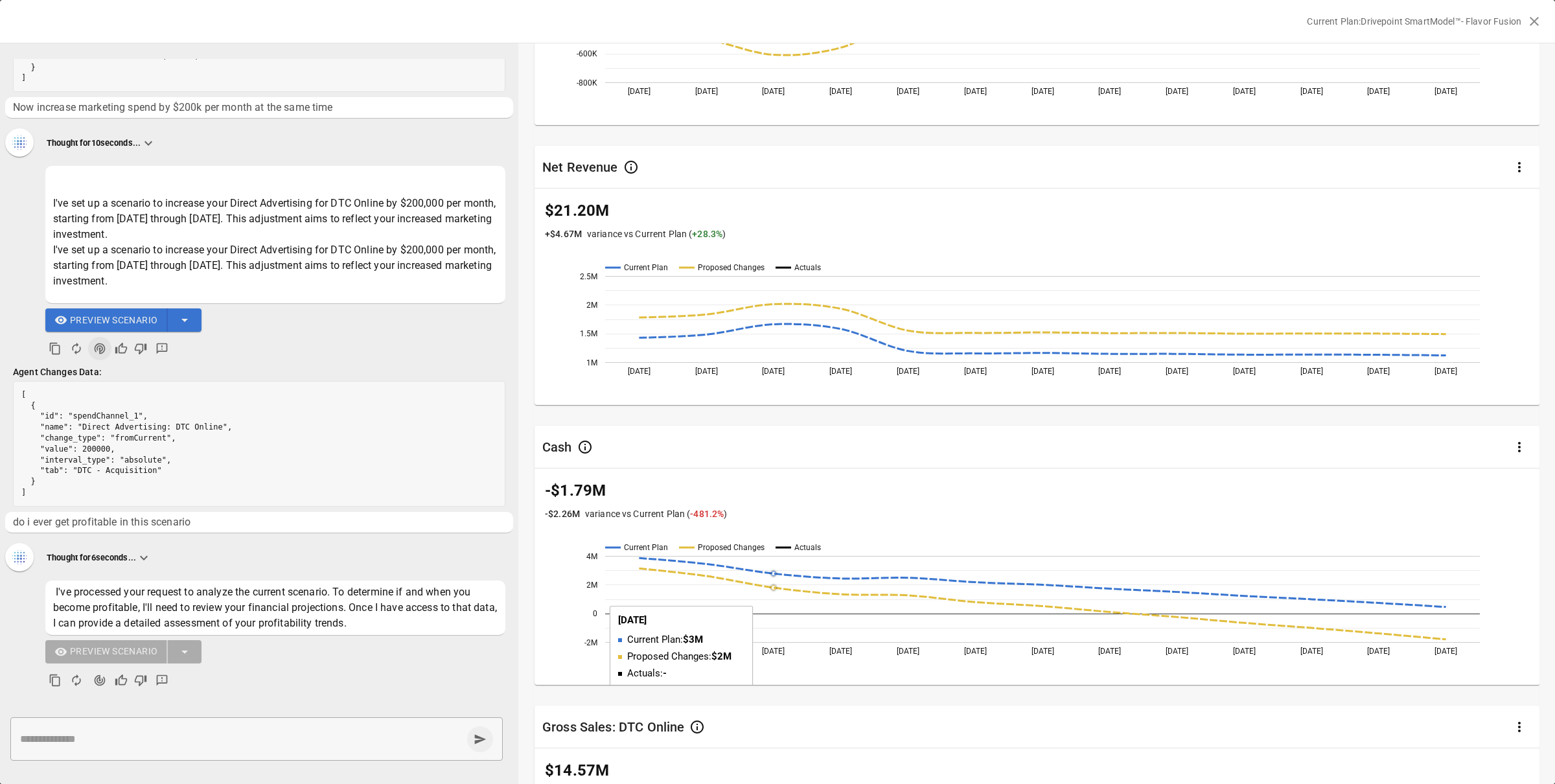
scroll to position [416, 0]
click at [339, 558] on div "Thought for 6 seconds..." at bounding box center [259, 558] width 508 height 30
click at [297, 750] on div "* ​" at bounding box center [257, 739] width 493 height 43
type textarea "**********"
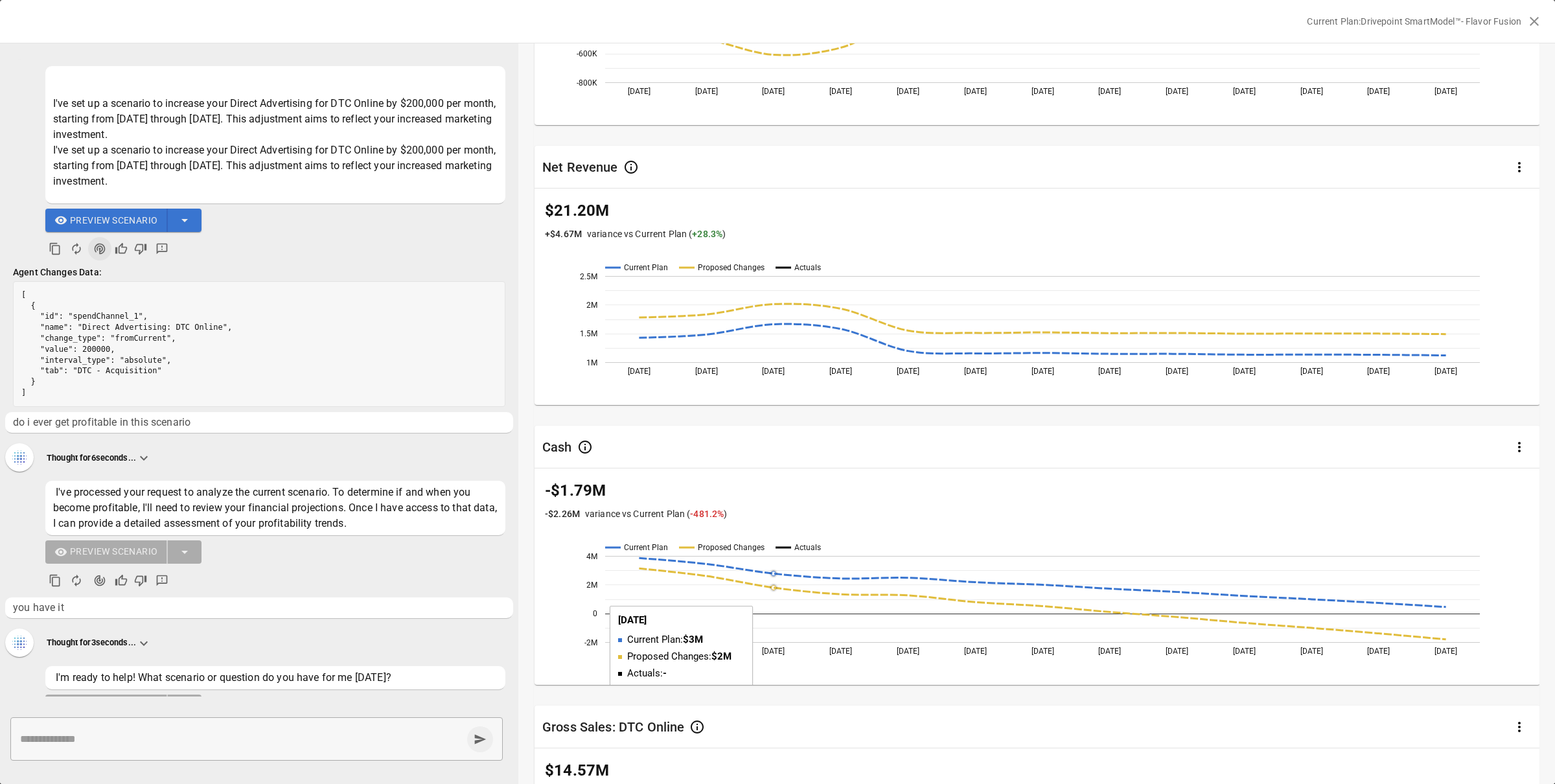
scroll to position [572, 0]
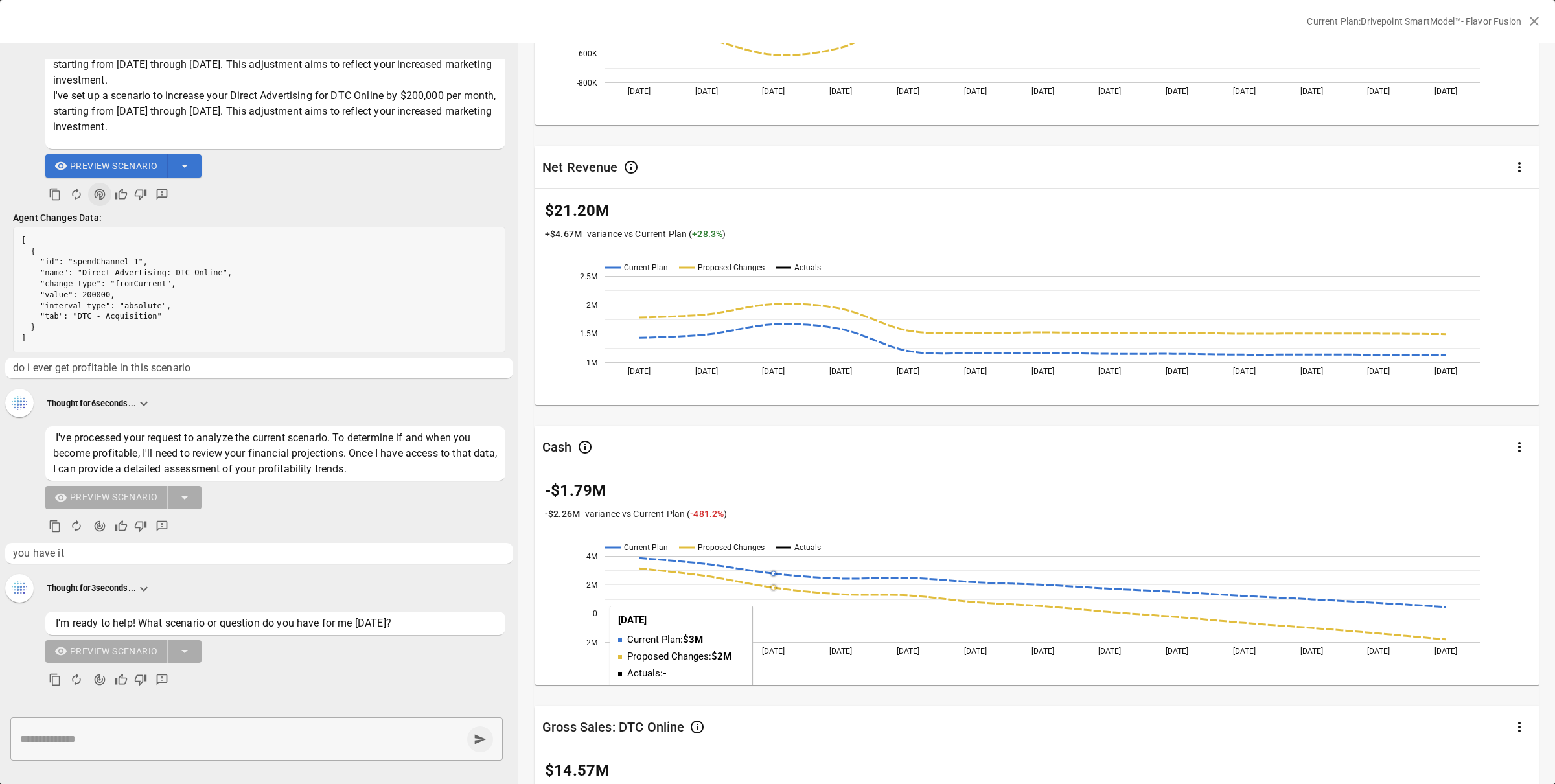
click at [145, 365] on span "do i ever get profitable in this scenario" at bounding box center [259, 368] width 493 height 16
copy ul "do i ever get profitable in this scenario"
click at [149, 745] on textarea at bounding box center [241, 739] width 442 height 15
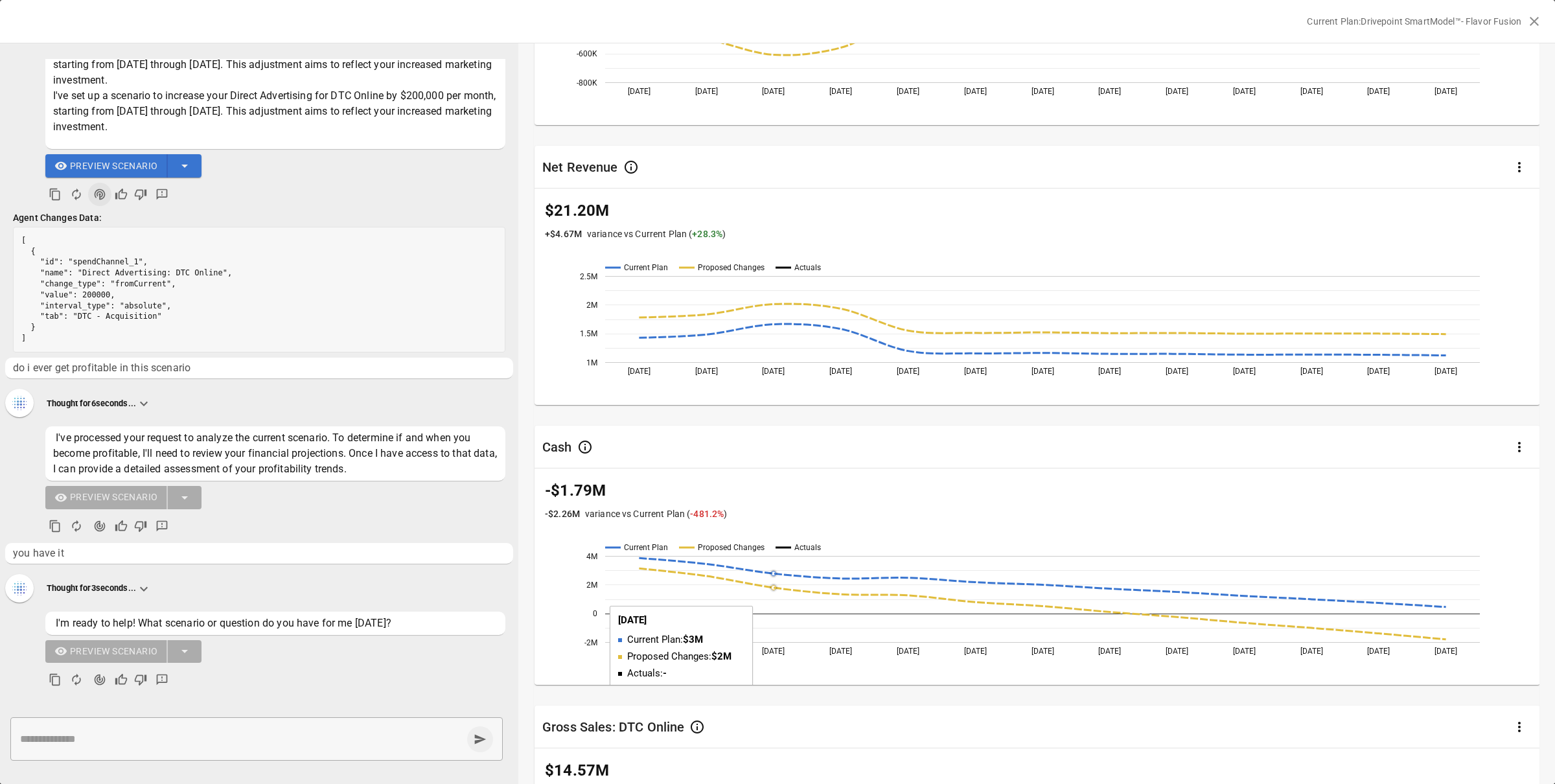
paste textarea "**********"
click at [229, 720] on textarea "**********" at bounding box center [241, 735] width 442 height 30
drag, startPoint x: 126, startPoint y: 729, endPoint x: 298, endPoint y: 735, distance: 172.1
click at [299, 735] on textarea "**********" at bounding box center [241, 735] width 442 height 30
type textarea "**********"
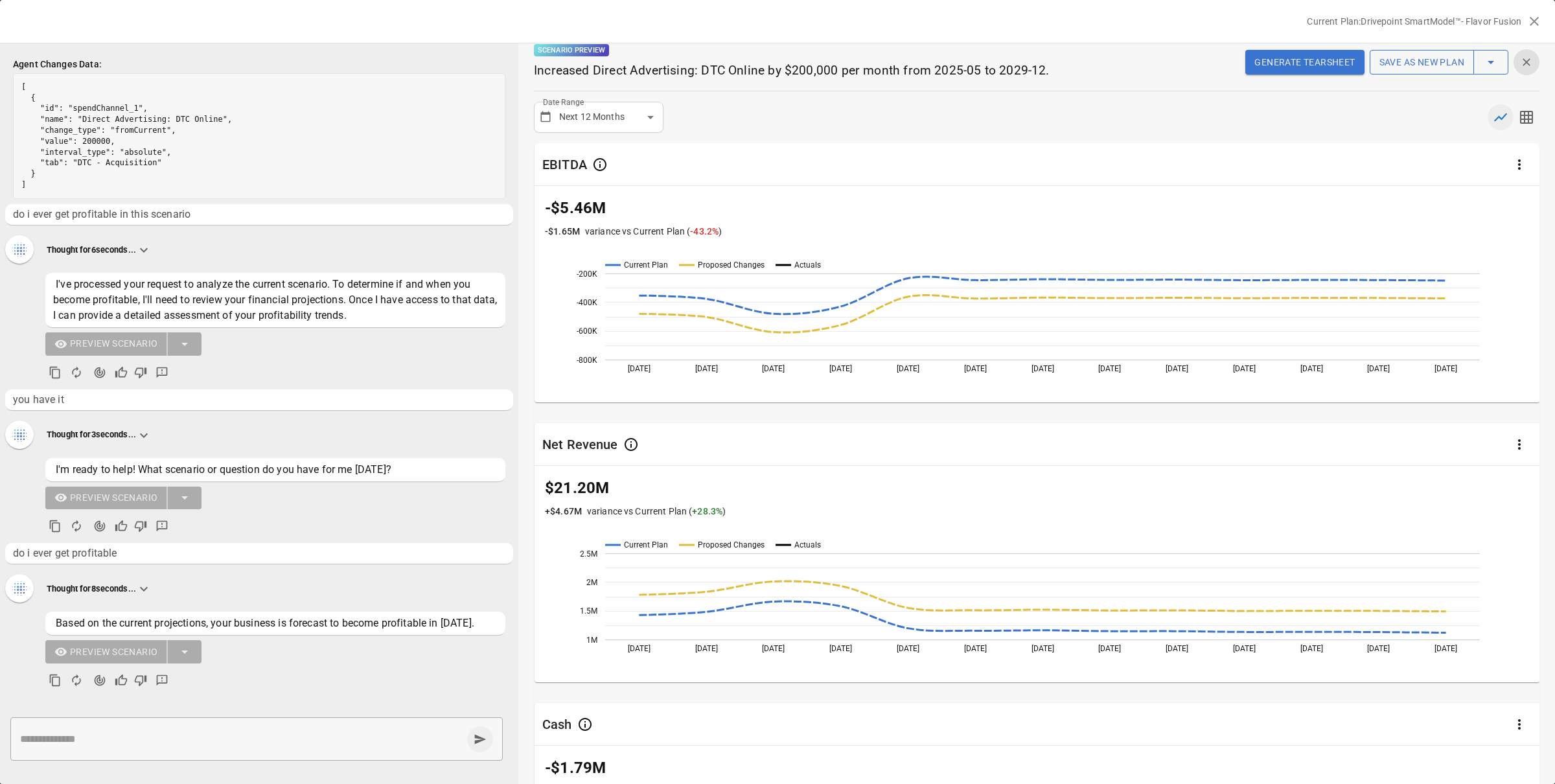
scroll to position [0, 0]
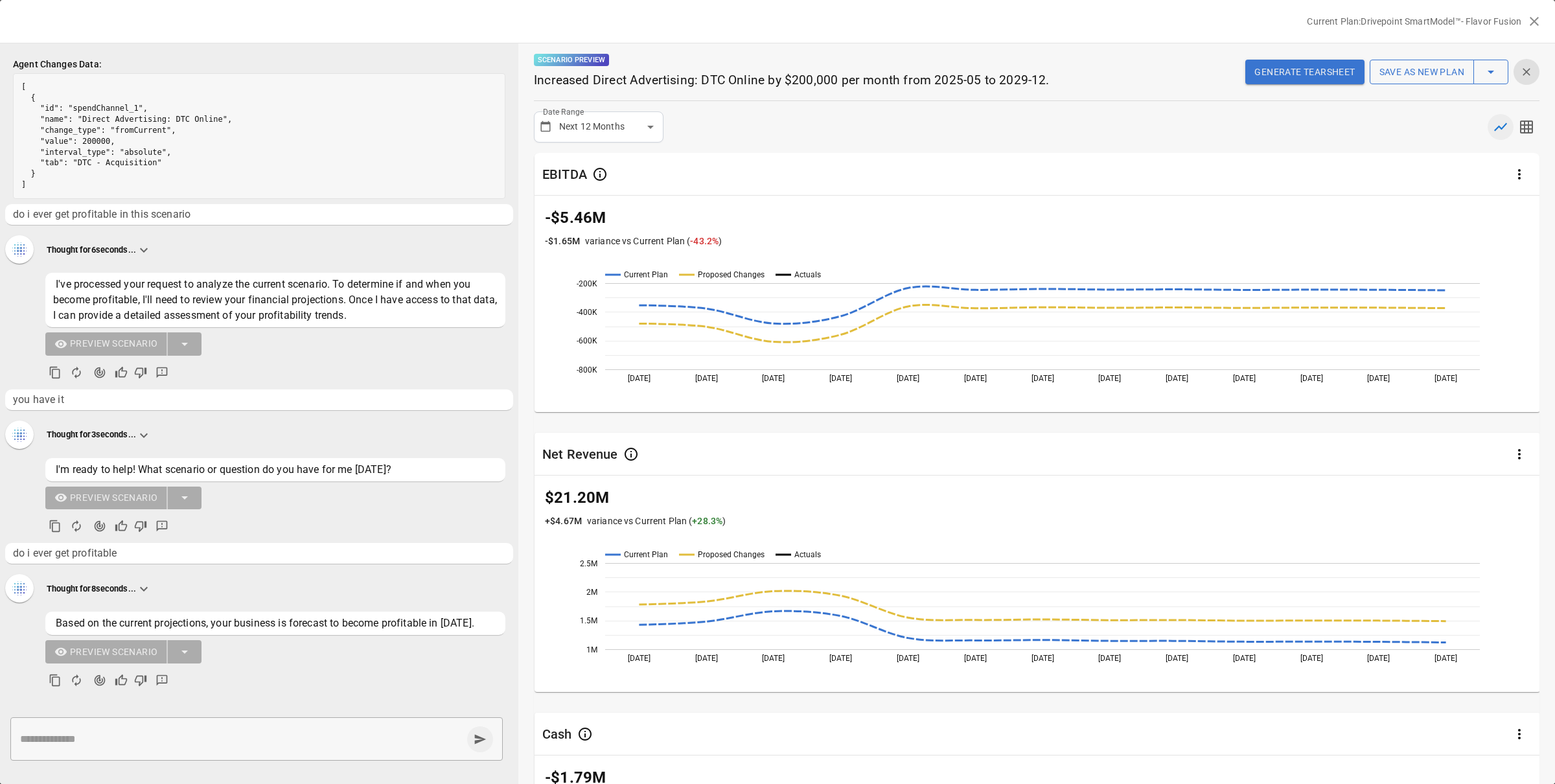
click at [935, 494] on p "$21.20M" at bounding box center [1038, 497] width 985 height 24
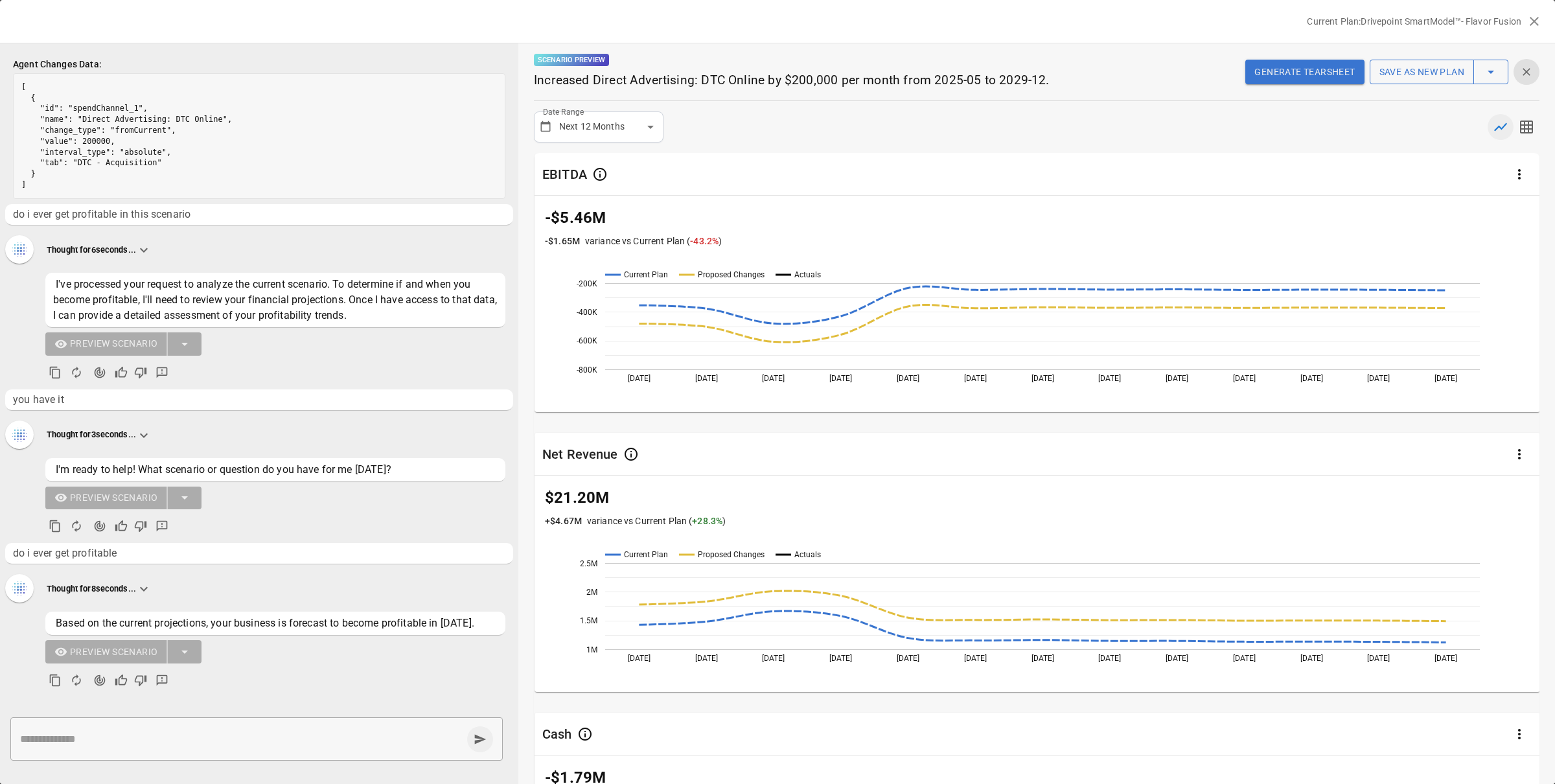
click at [1376, 20] on p "Current Plan: Drivepoint SmartModel™- Flavor Fusion" at bounding box center [1414, 22] width 214 height 13
click at [1410, 20] on p "Current Plan: Drivepoint SmartModel™- Flavor Fusion" at bounding box center [1414, 22] width 214 height 13
click at [1444, 22] on p "Current Plan: Drivepoint SmartModel™- Flavor Fusion" at bounding box center [1414, 22] width 214 height 13
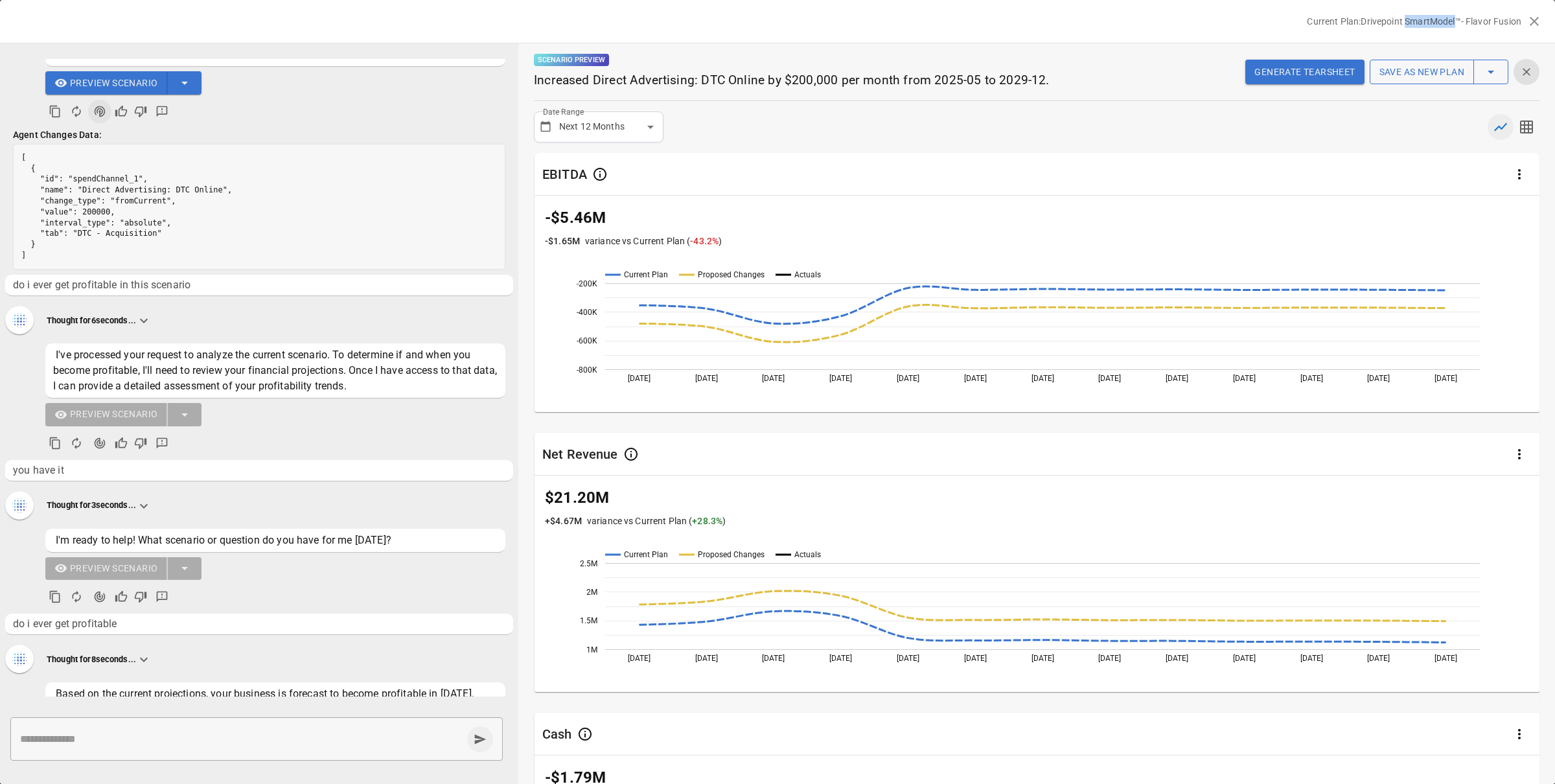
scroll to position [740, 0]
